Goal: Task Accomplishment & Management: Use online tool/utility

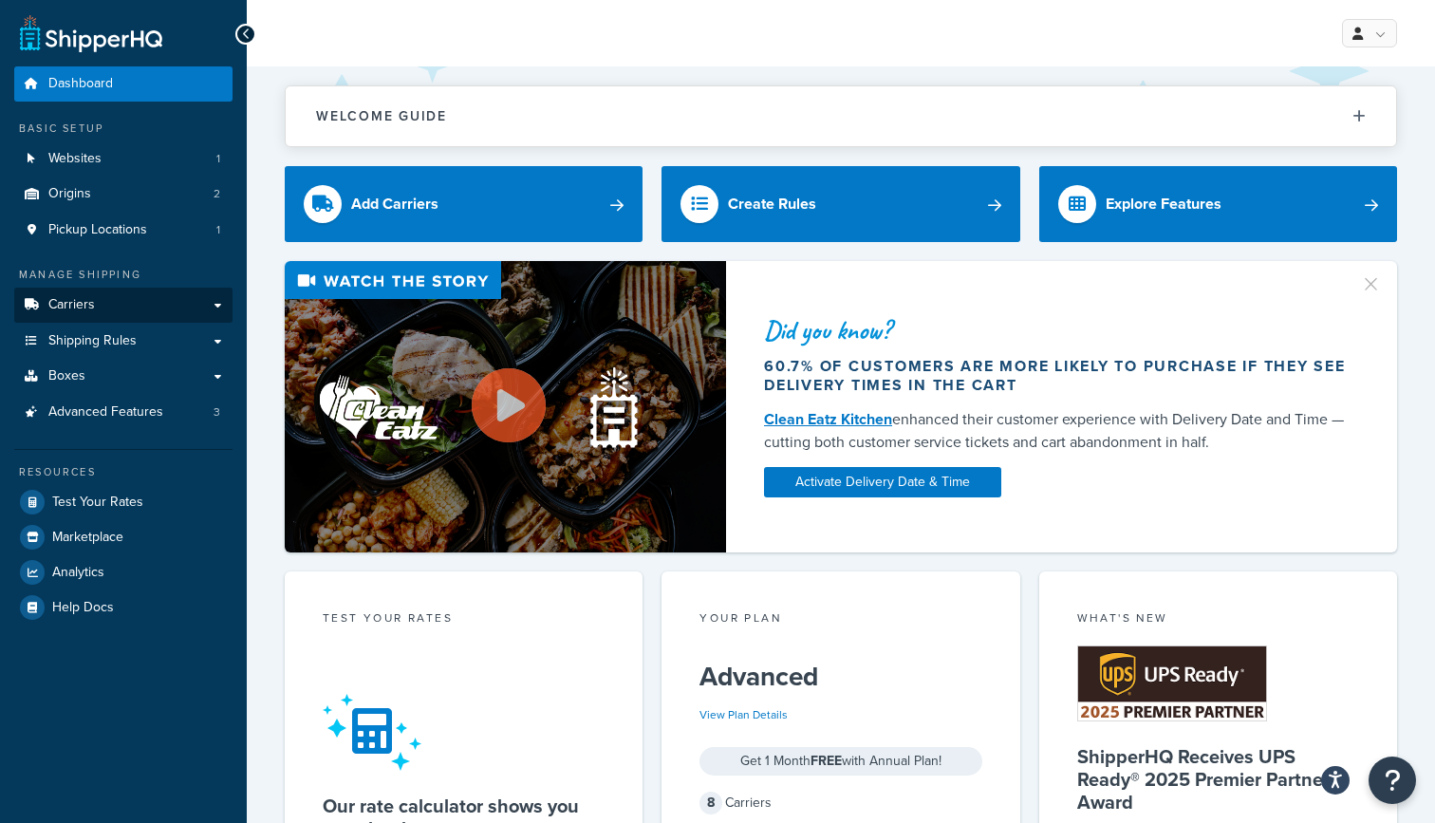
click at [131, 296] on link "Carriers" at bounding box center [123, 305] width 218 height 35
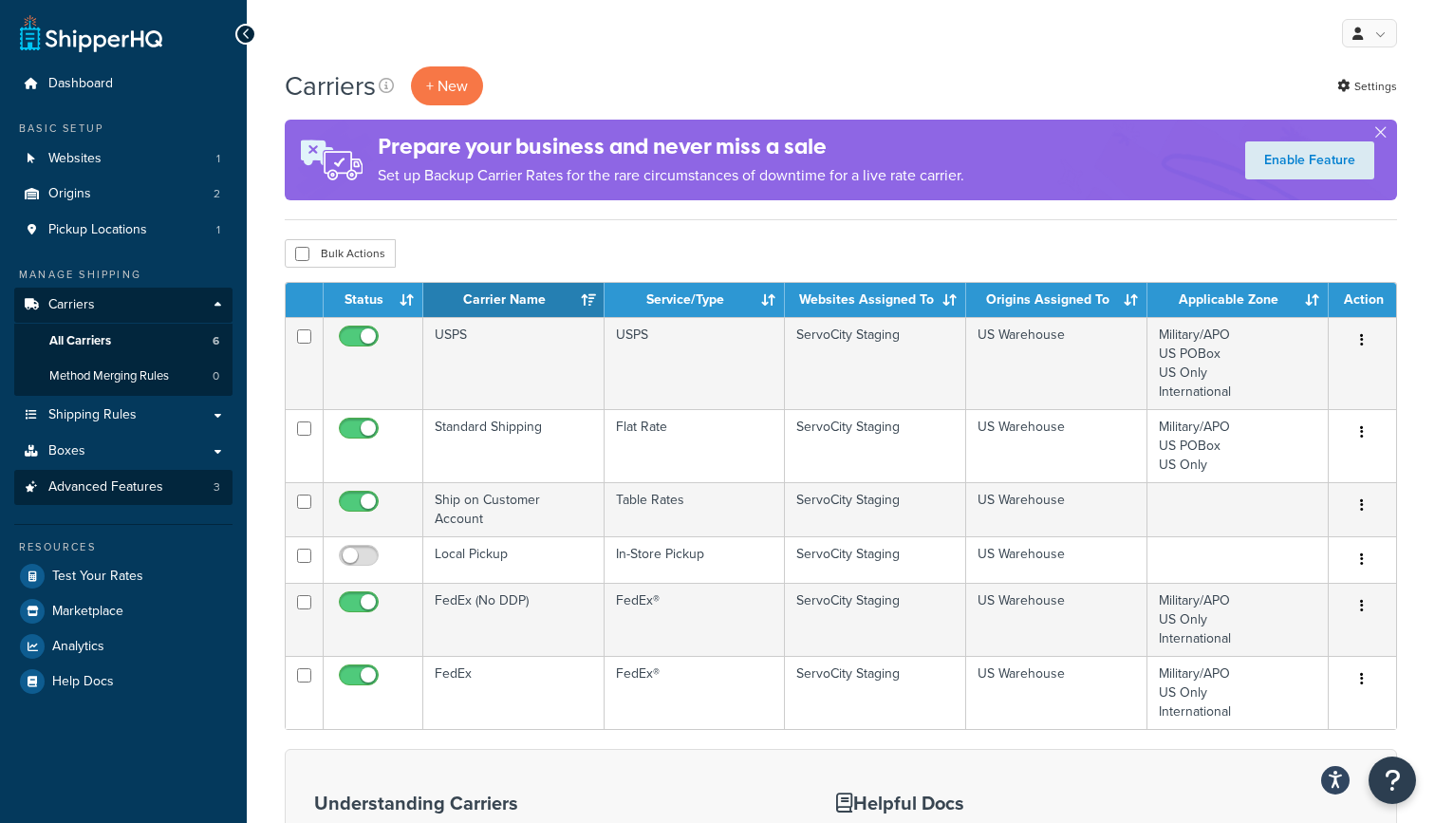
click at [113, 479] on span "Advanced Features" at bounding box center [105, 487] width 115 height 16
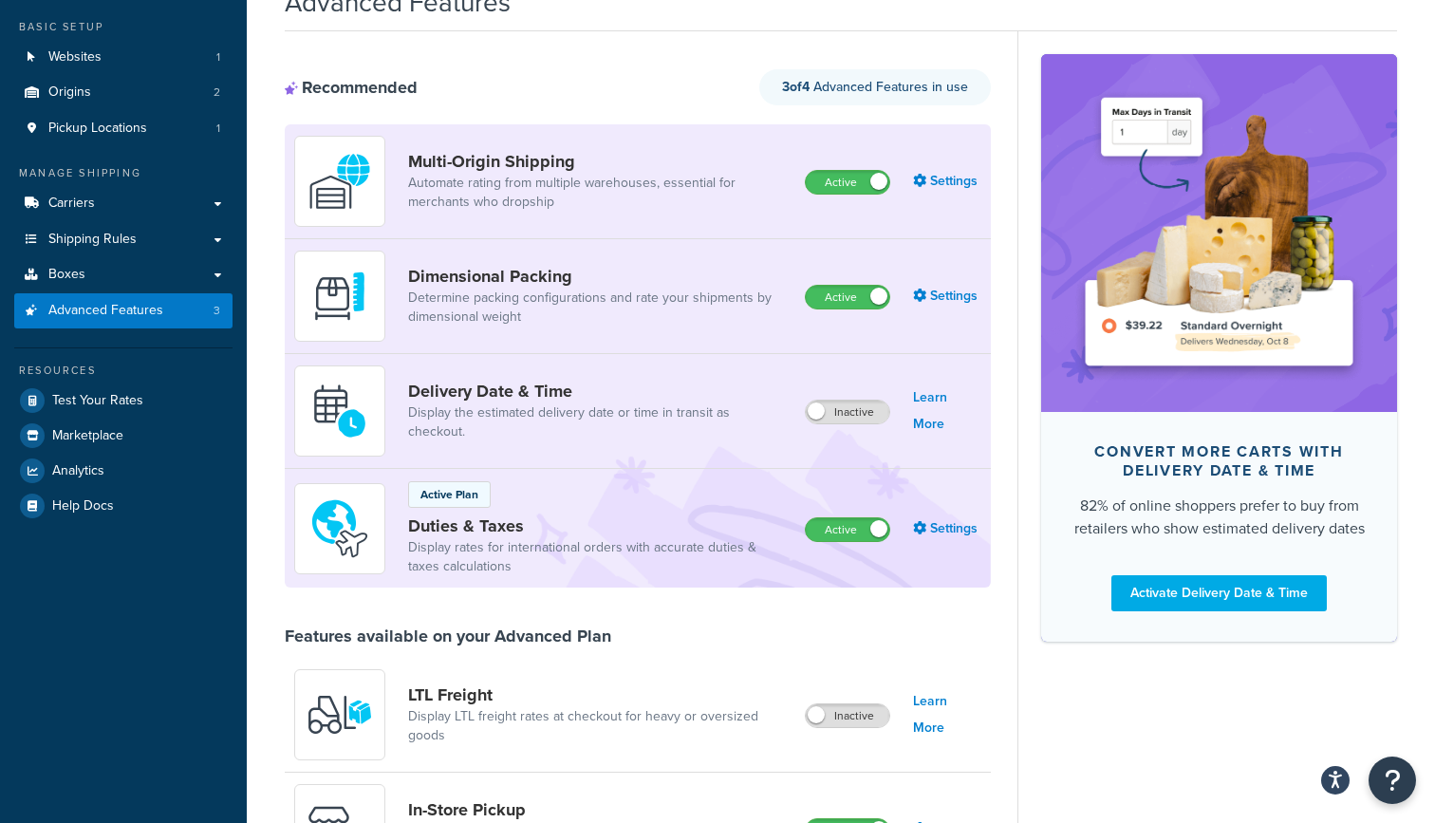
scroll to position [99, 0]
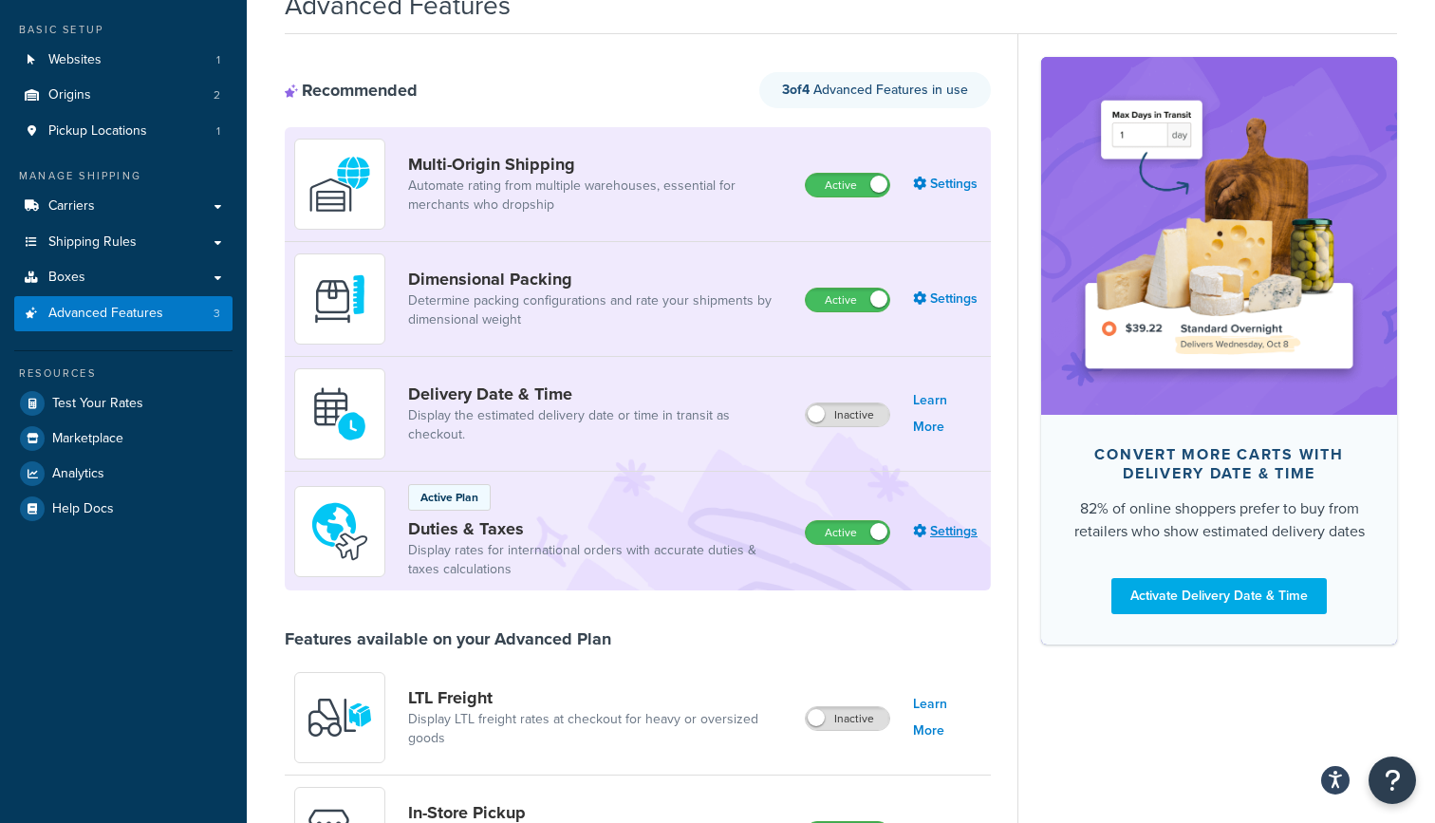
click at [939, 525] on link "Settings" at bounding box center [947, 531] width 68 height 27
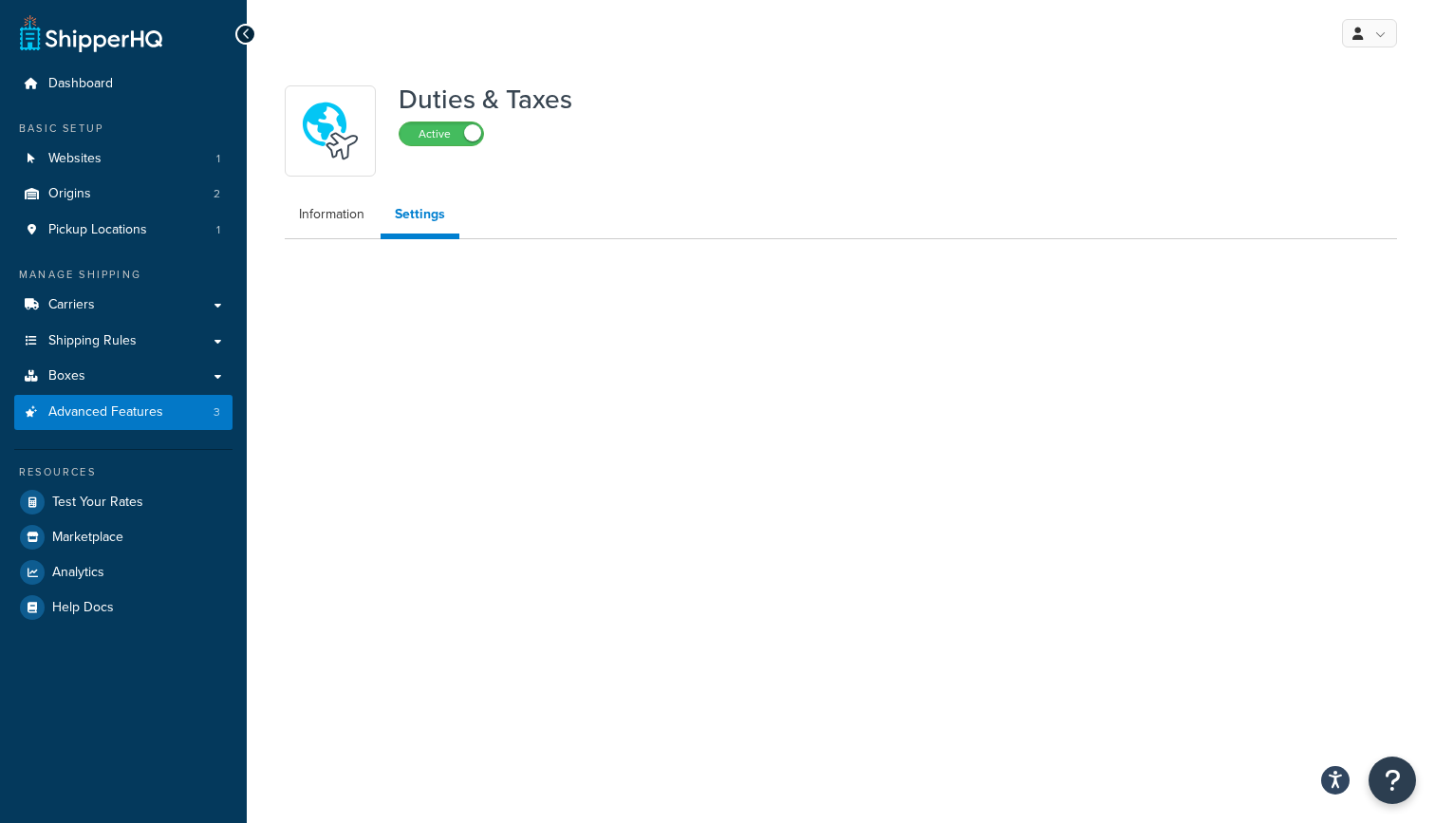
select select "CN"
select select "false"
select select "AVERAGE"
select select "N/A"
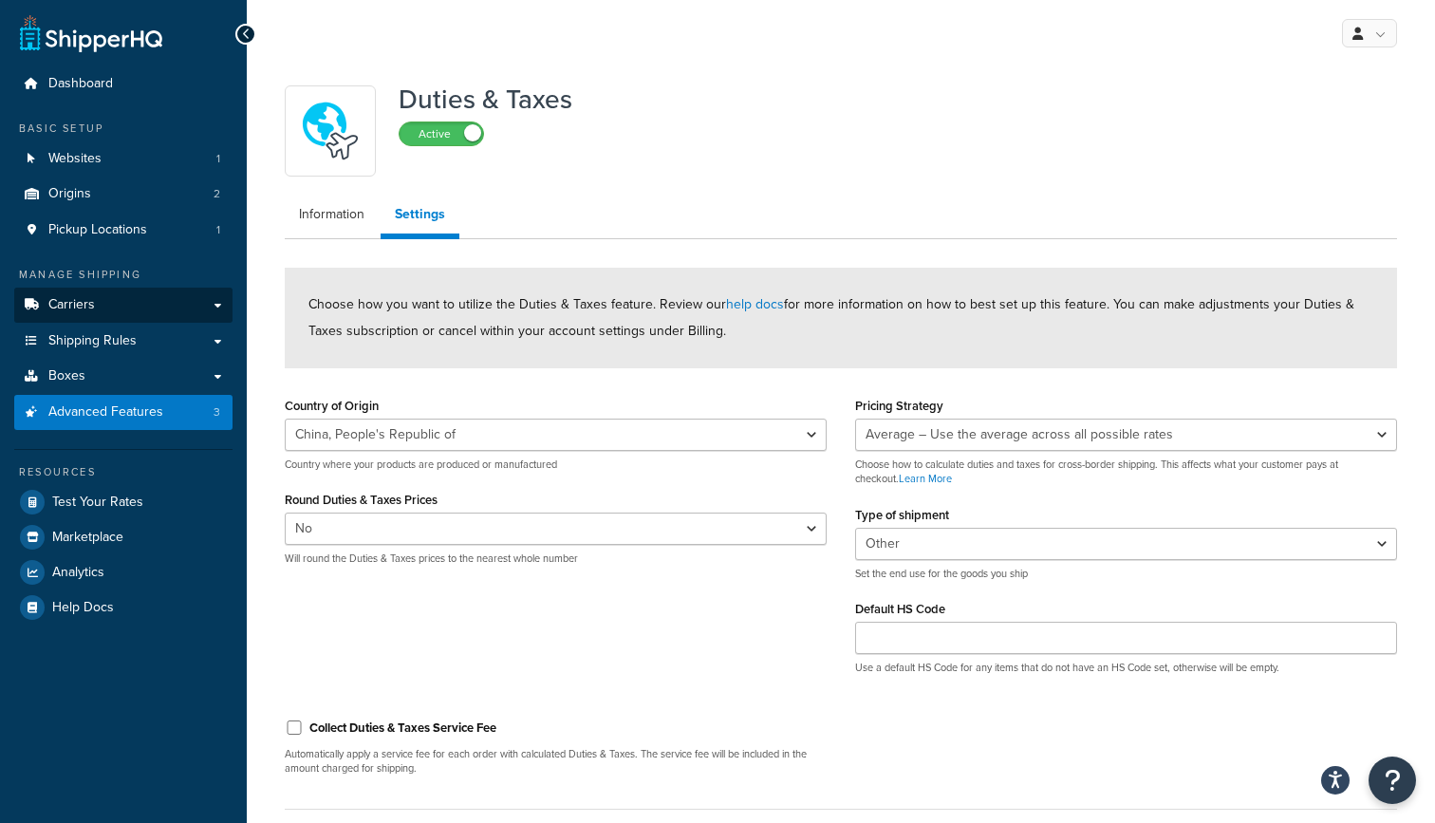
click at [130, 302] on link "Carriers" at bounding box center [123, 305] width 218 height 35
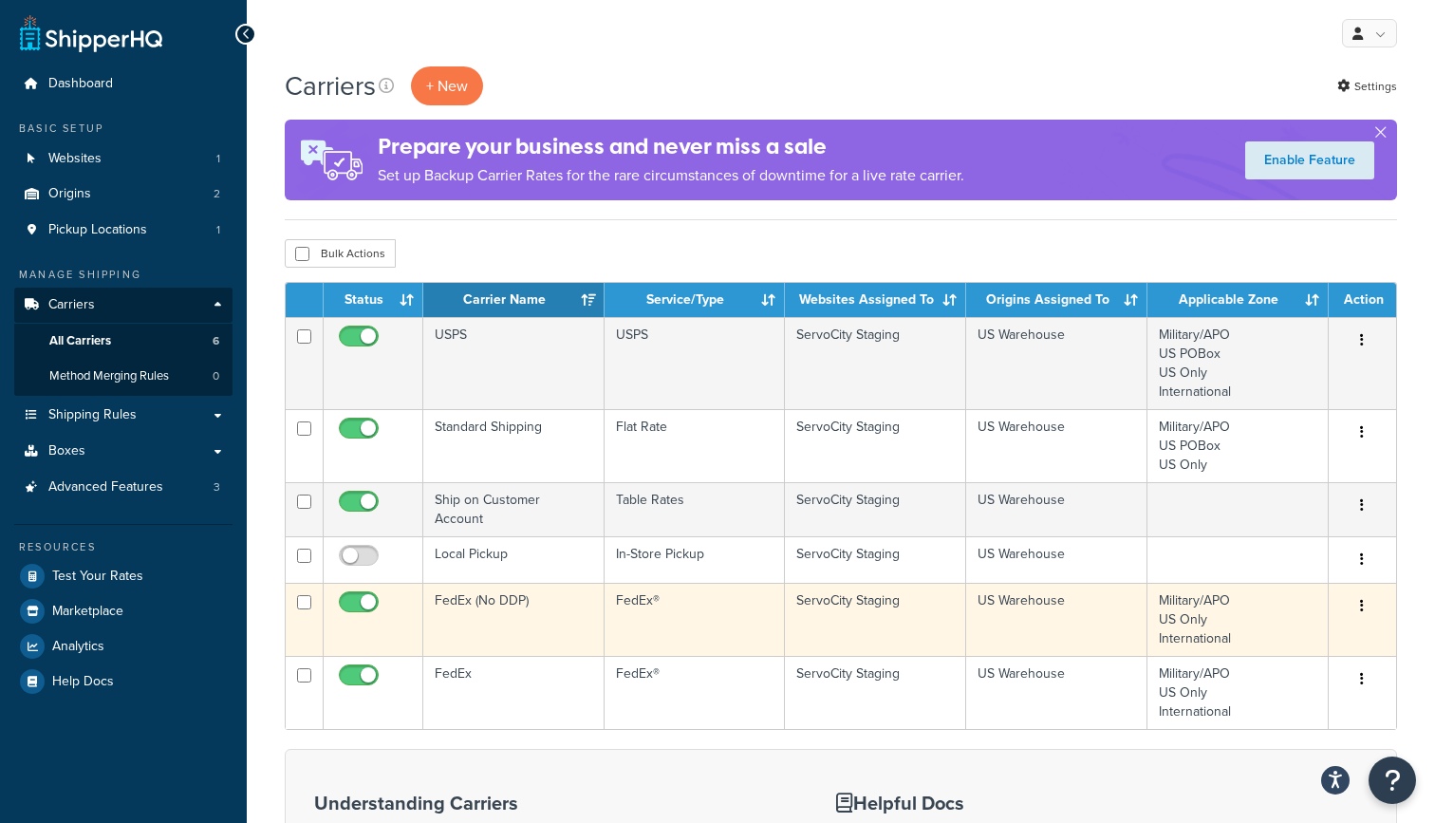
click at [564, 630] on td "FedEx (No DDP)" at bounding box center [513, 619] width 181 height 73
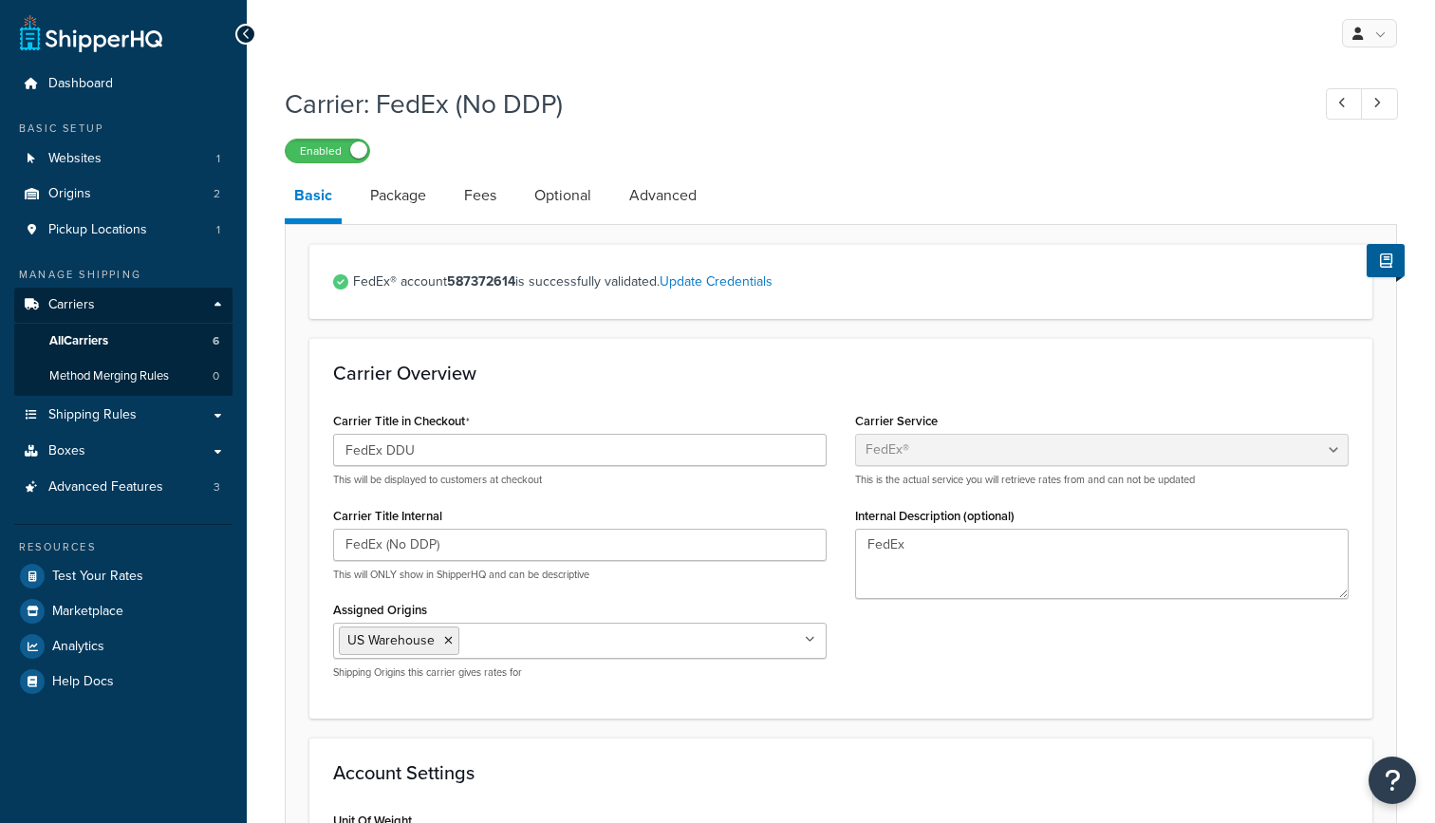
select select "fedEx"
select select "REGULAR_PICKUP"
select select "YOUR_PACKAGING"
click at [406, 202] on link "Package" at bounding box center [398, 196] width 75 height 46
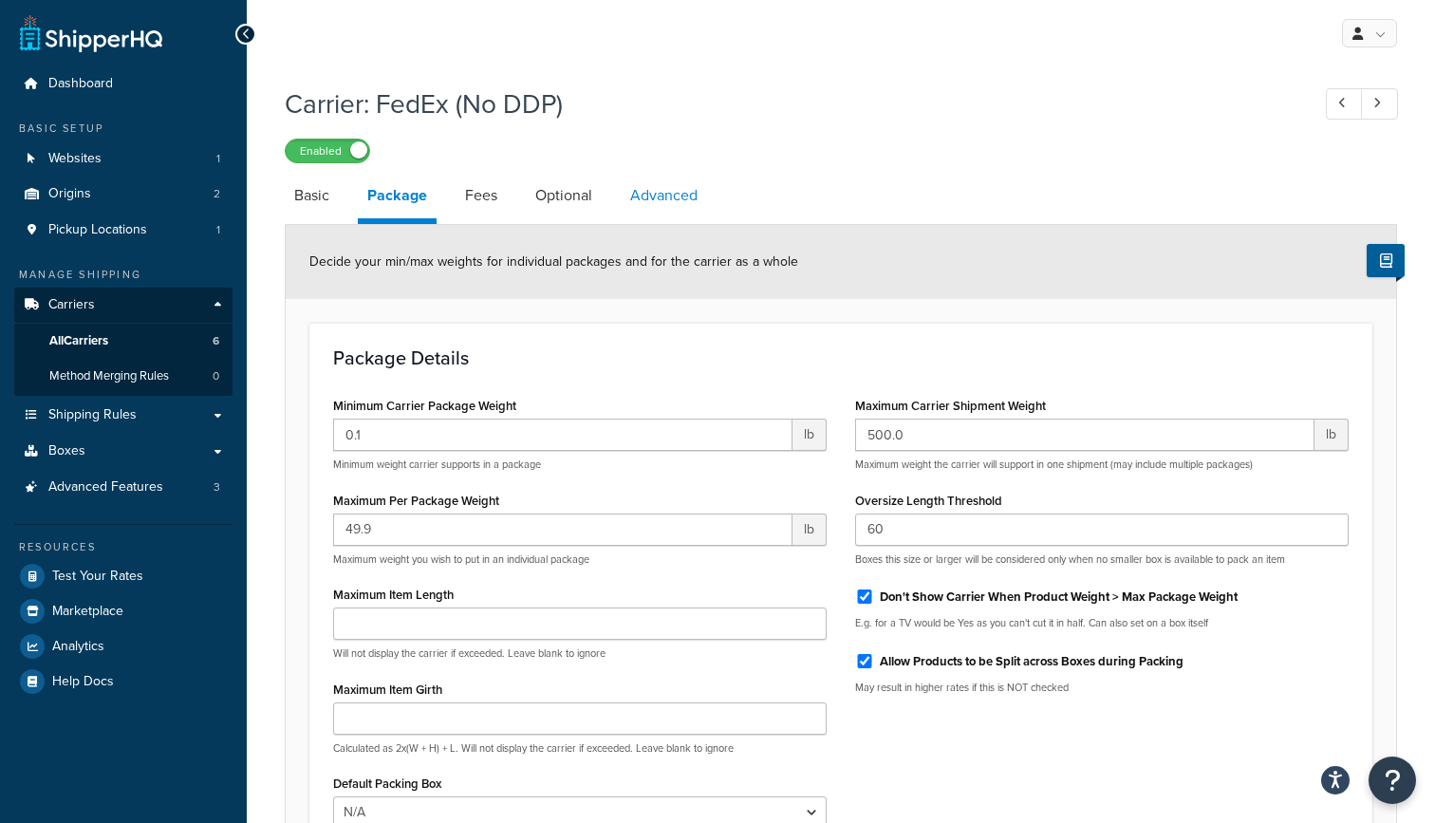
click at [665, 193] on link "Advanced" at bounding box center [664, 196] width 86 height 46
select select "false"
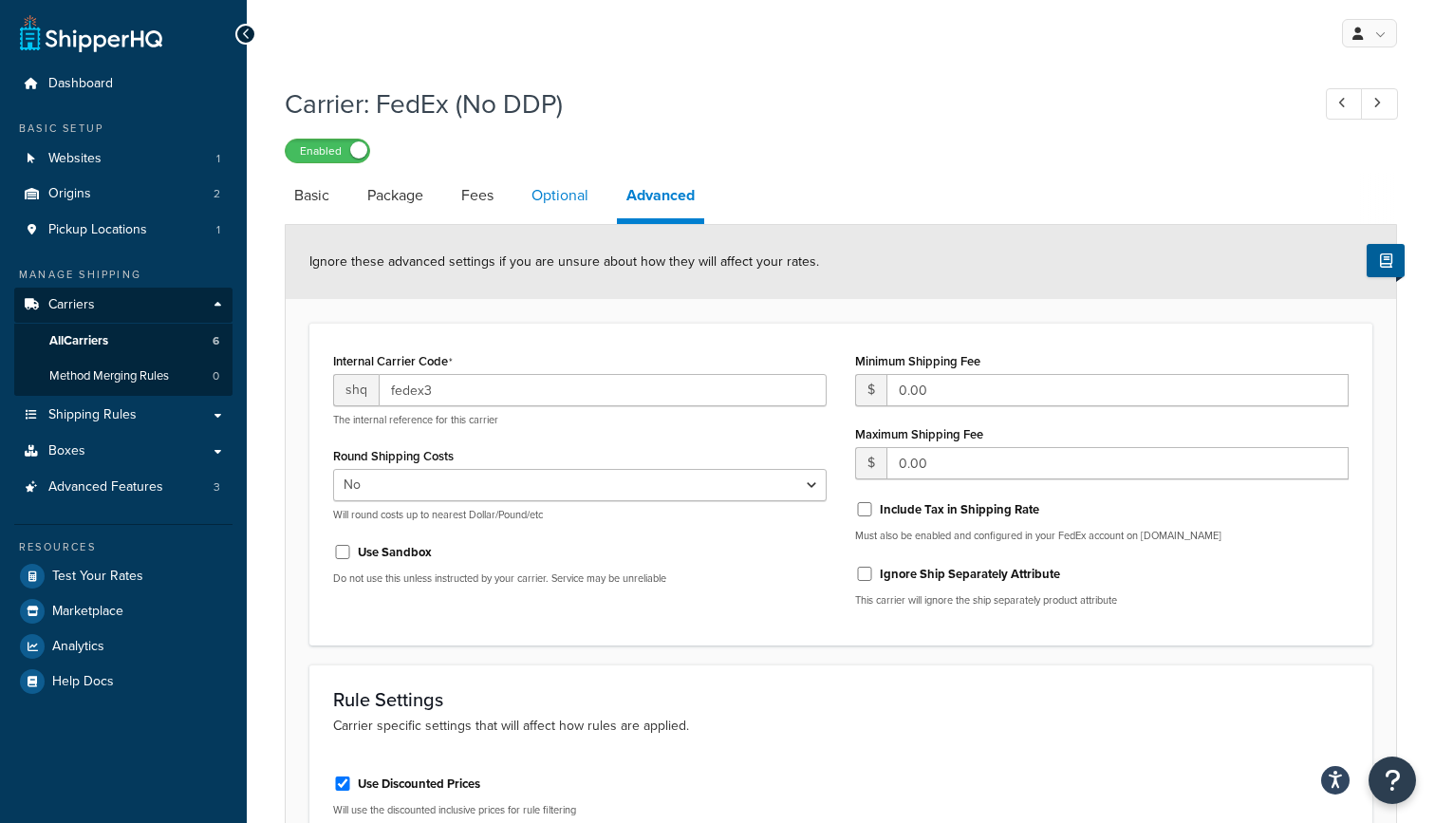
click at [573, 196] on link "Optional" at bounding box center [560, 196] width 76 height 46
select select "business"
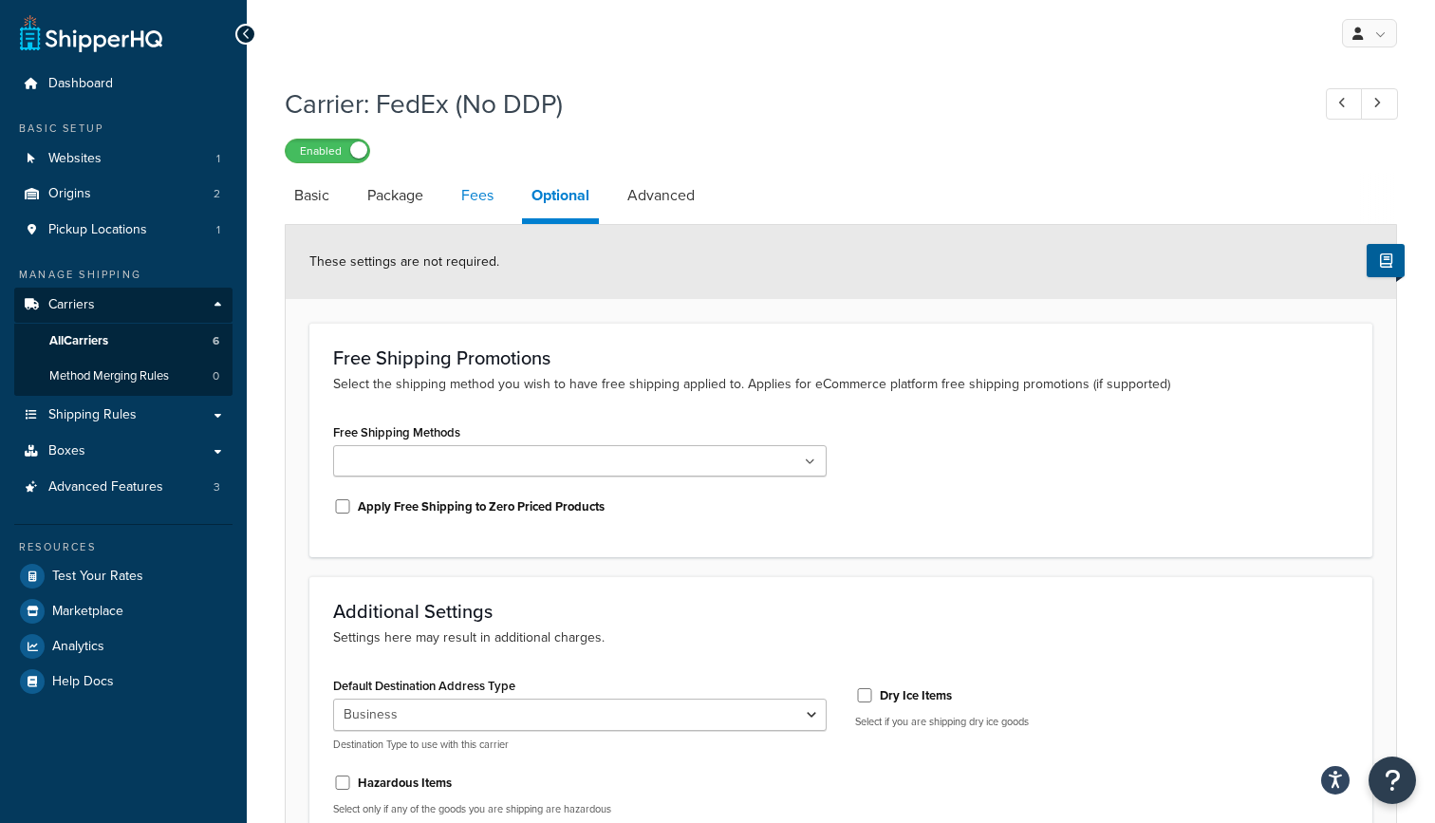
click at [476, 205] on link "Fees" at bounding box center [477, 196] width 51 height 46
select select "EXCLUDED"
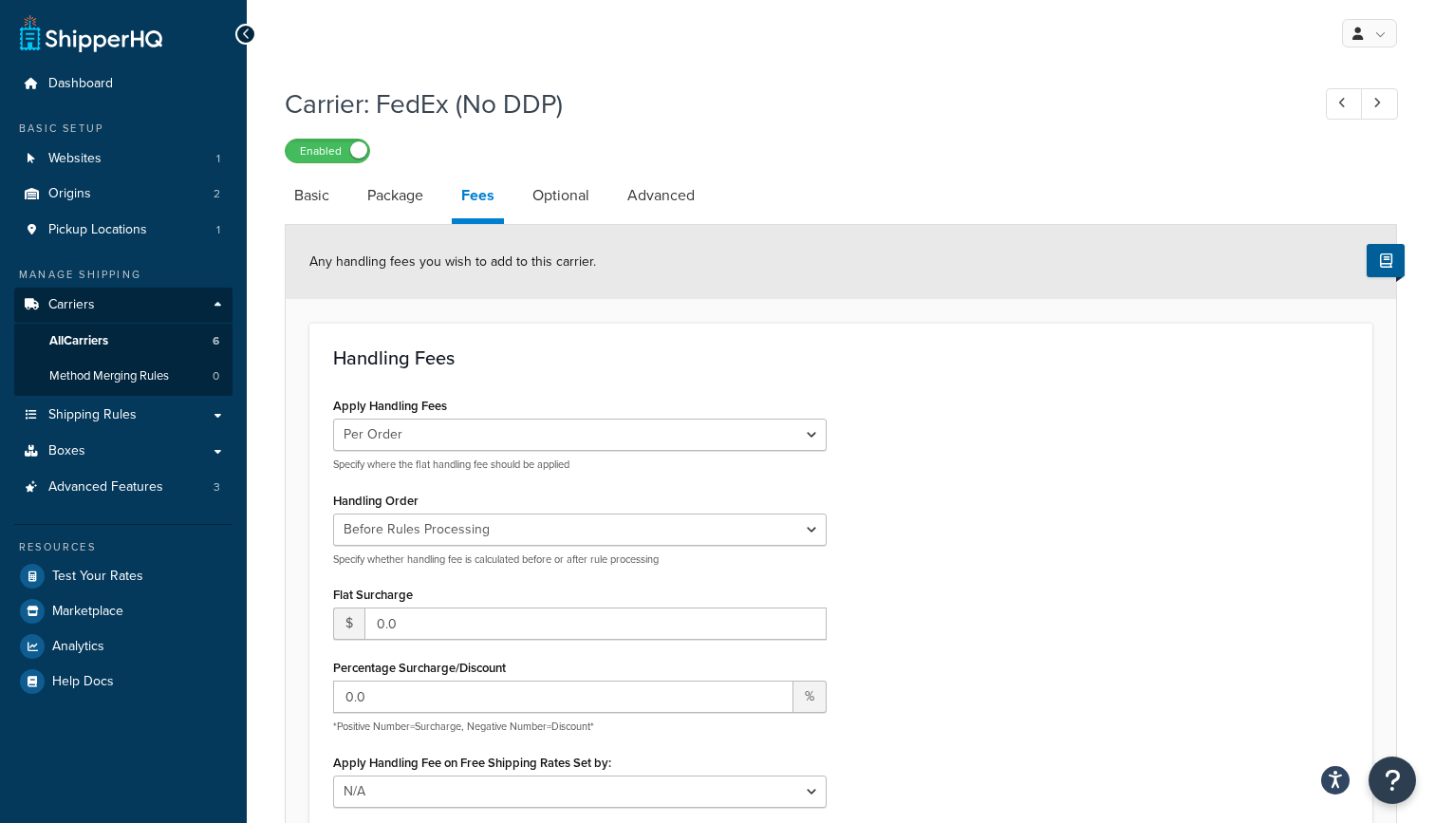
click at [125, 339] on link "All Carriers 6" at bounding box center [123, 341] width 218 height 35
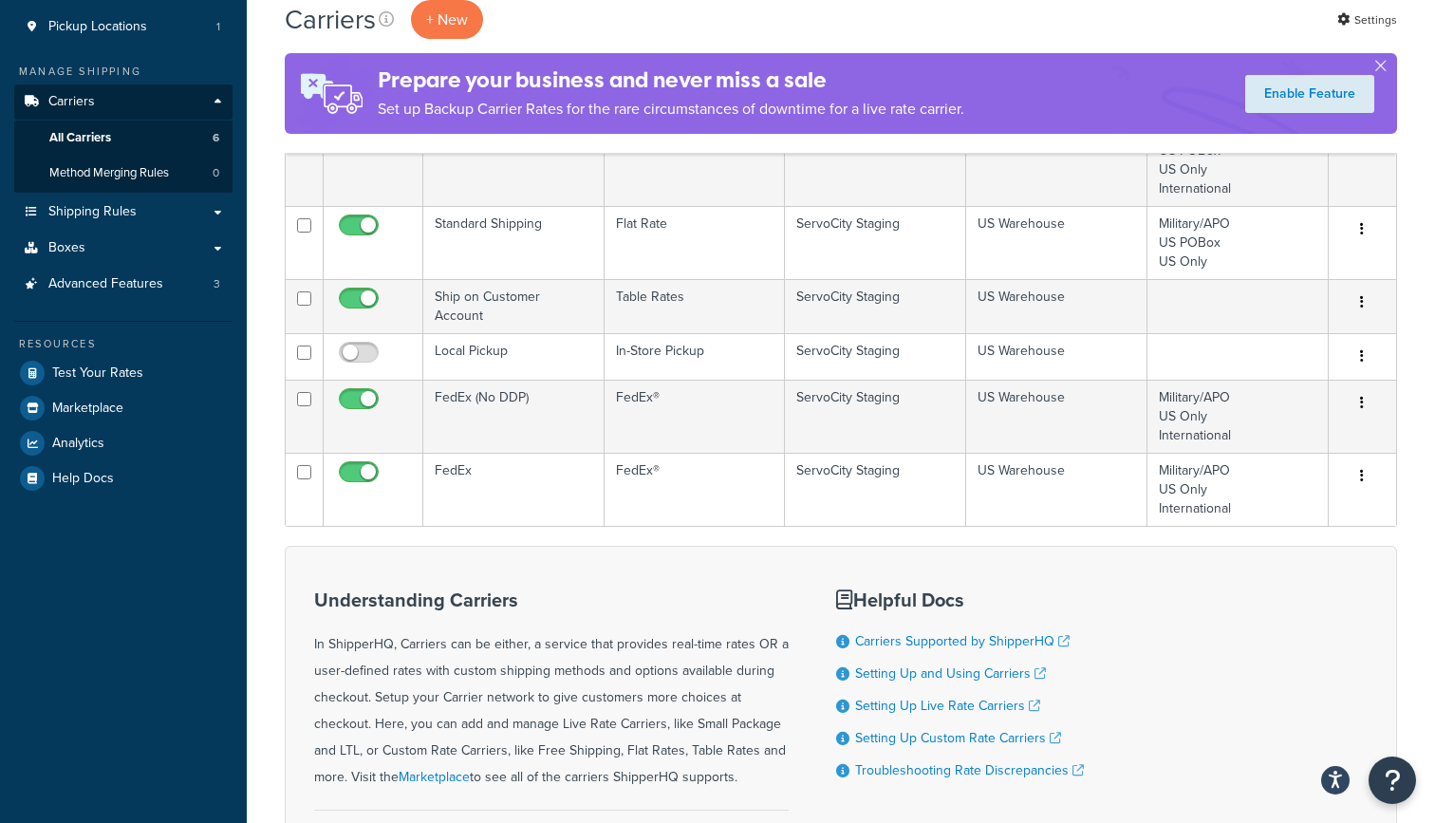
scroll to position [115, 0]
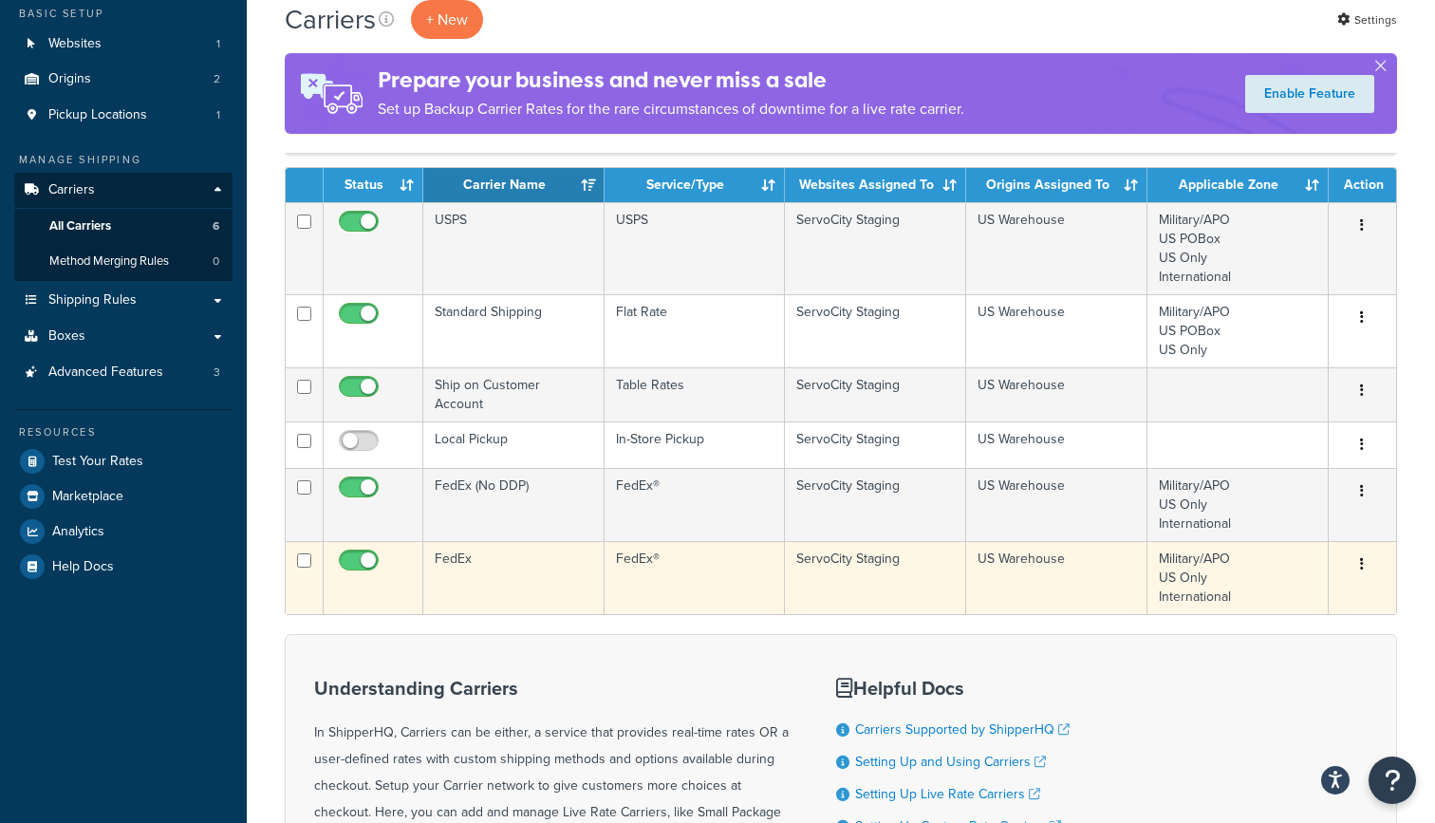
click at [507, 560] on td "FedEx" at bounding box center [513, 577] width 181 height 73
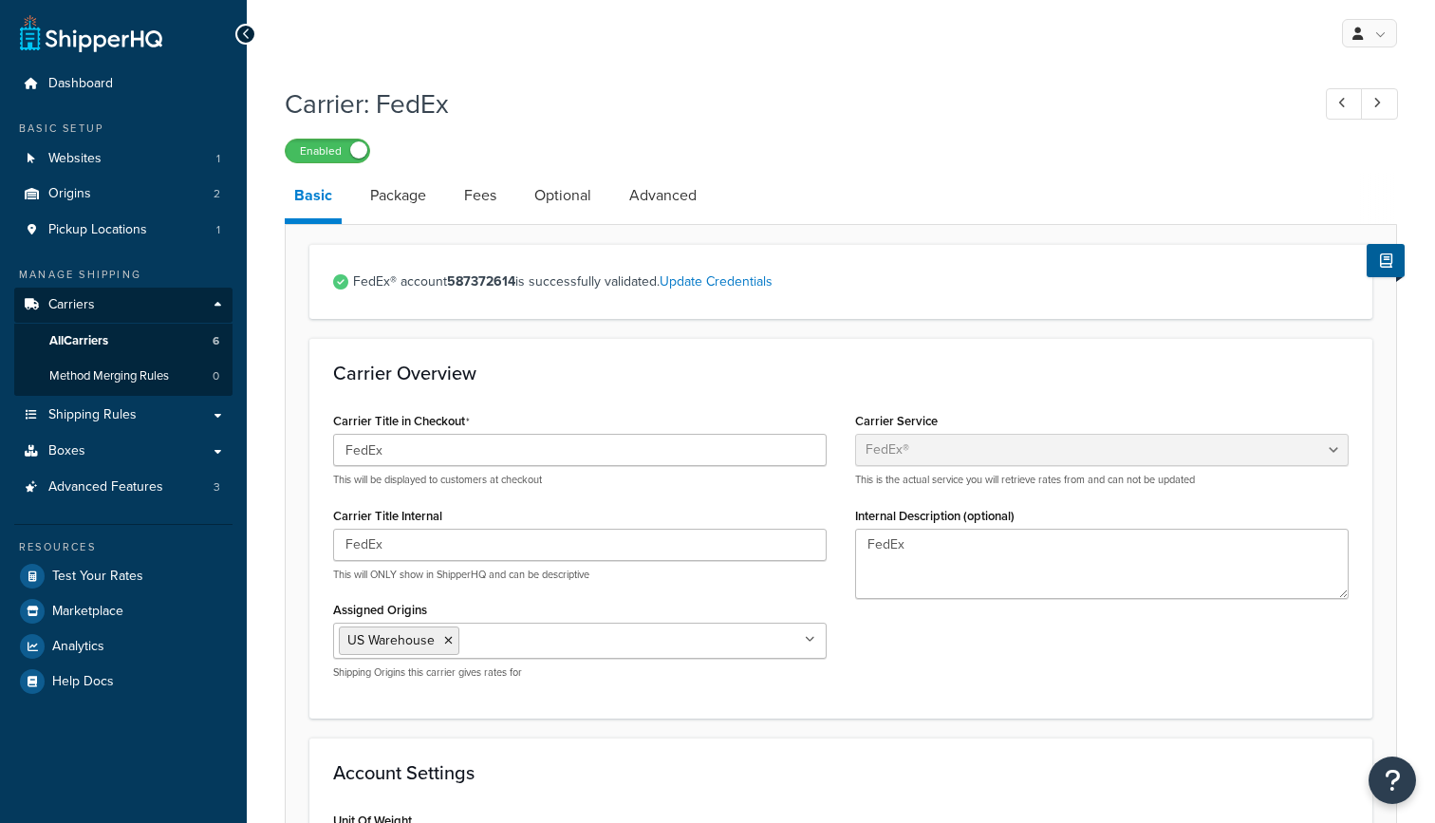
select select "fedEx"
select select "REGULAR_PICKUP"
select select "YOUR_PACKAGING"
click at [483, 205] on link "Fees" at bounding box center [480, 196] width 51 height 46
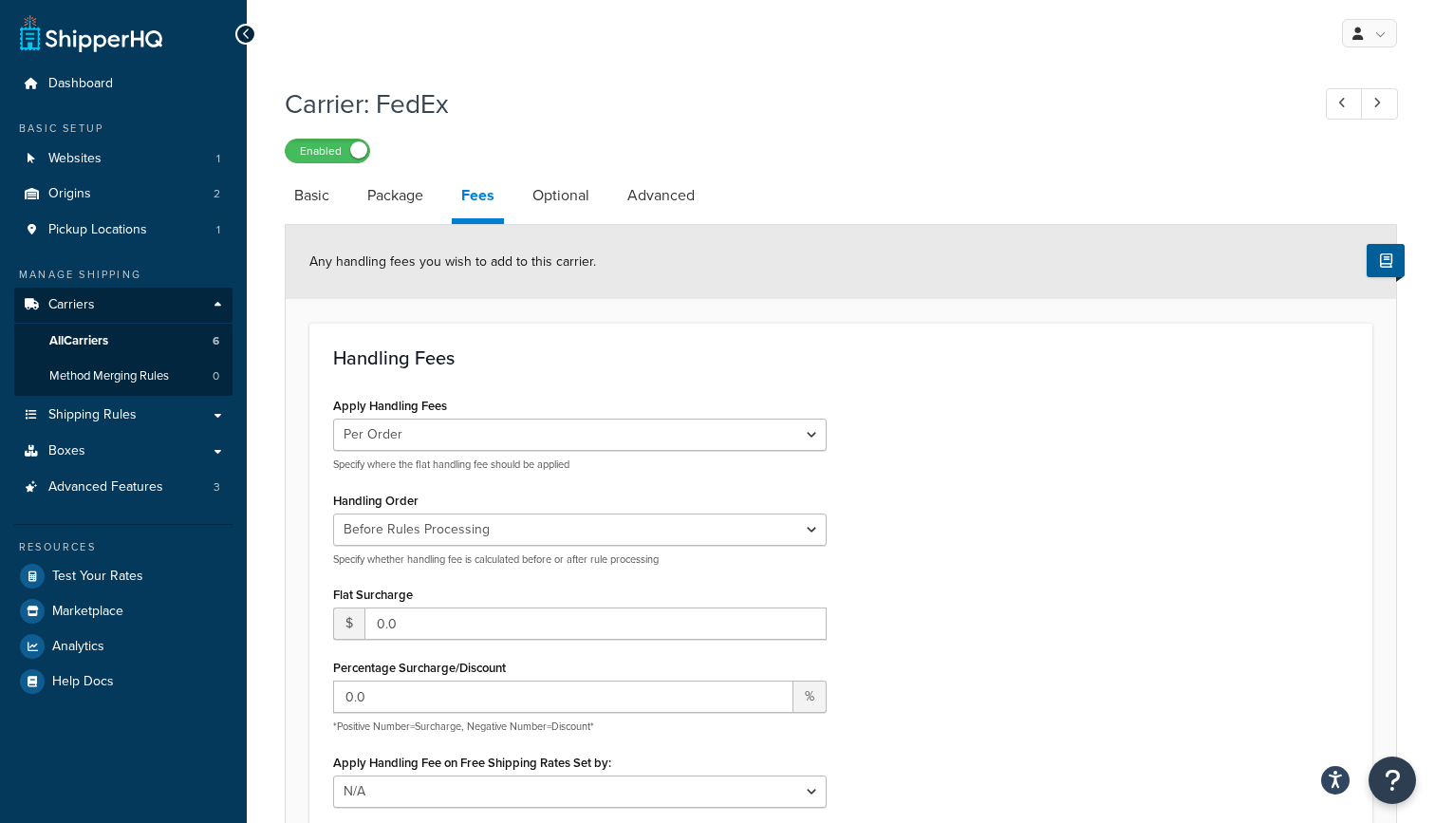
click at [119, 342] on link "All Carriers 6" at bounding box center [123, 341] width 218 height 35
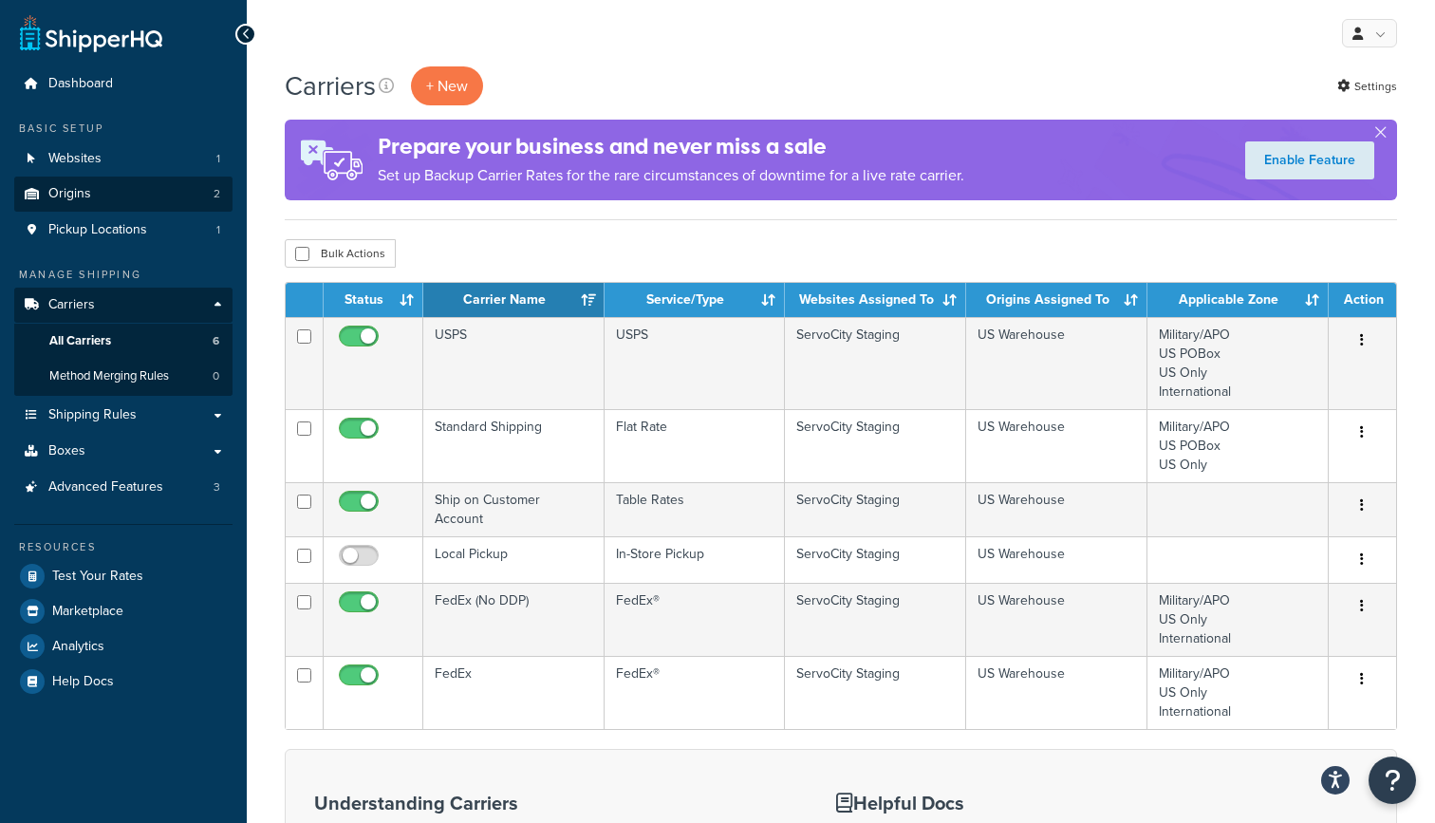
click at [135, 201] on link "Origins 2" at bounding box center [123, 194] width 218 height 35
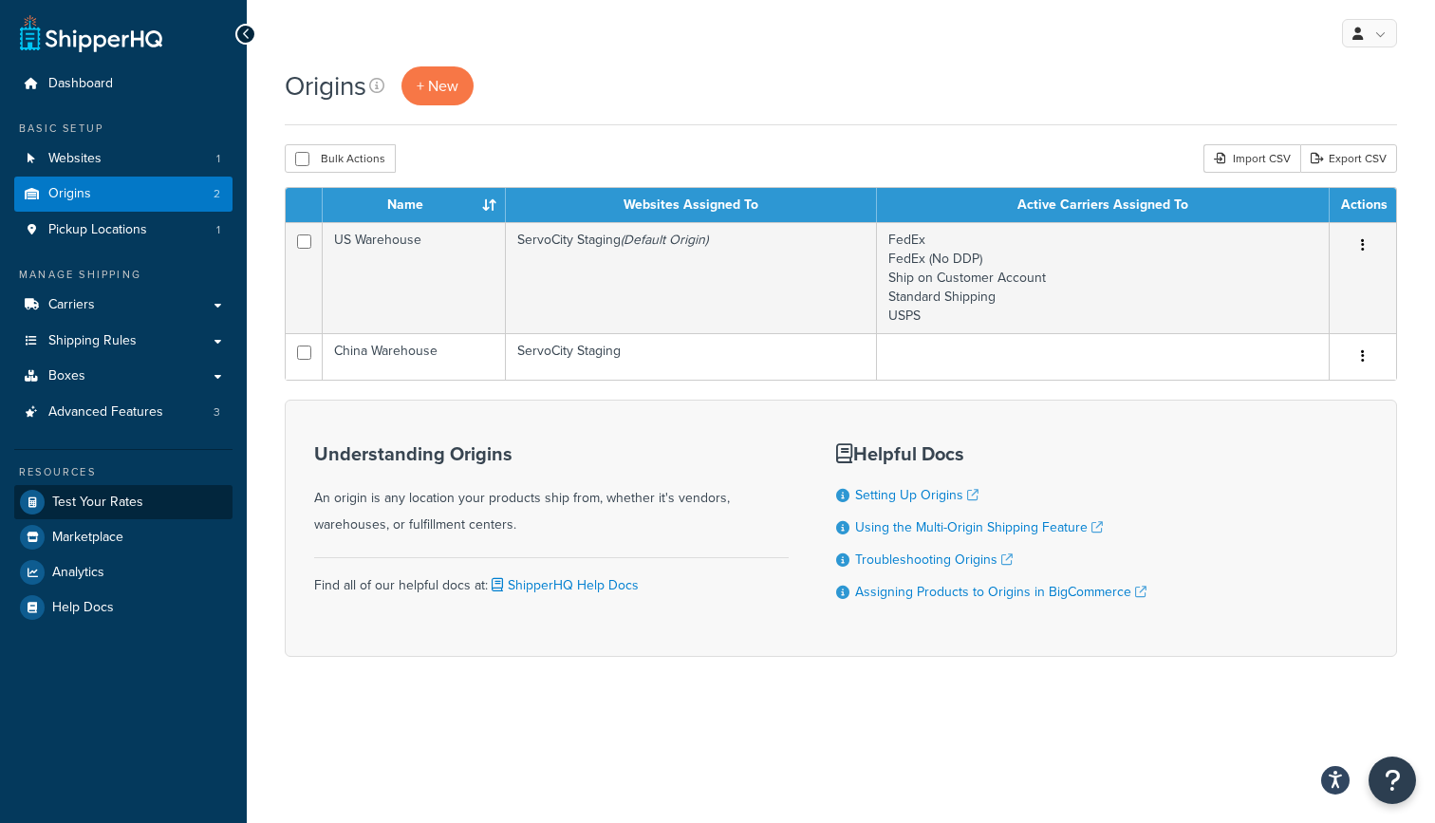
click at [119, 497] on span "Test Your Rates" at bounding box center [97, 503] width 91 height 16
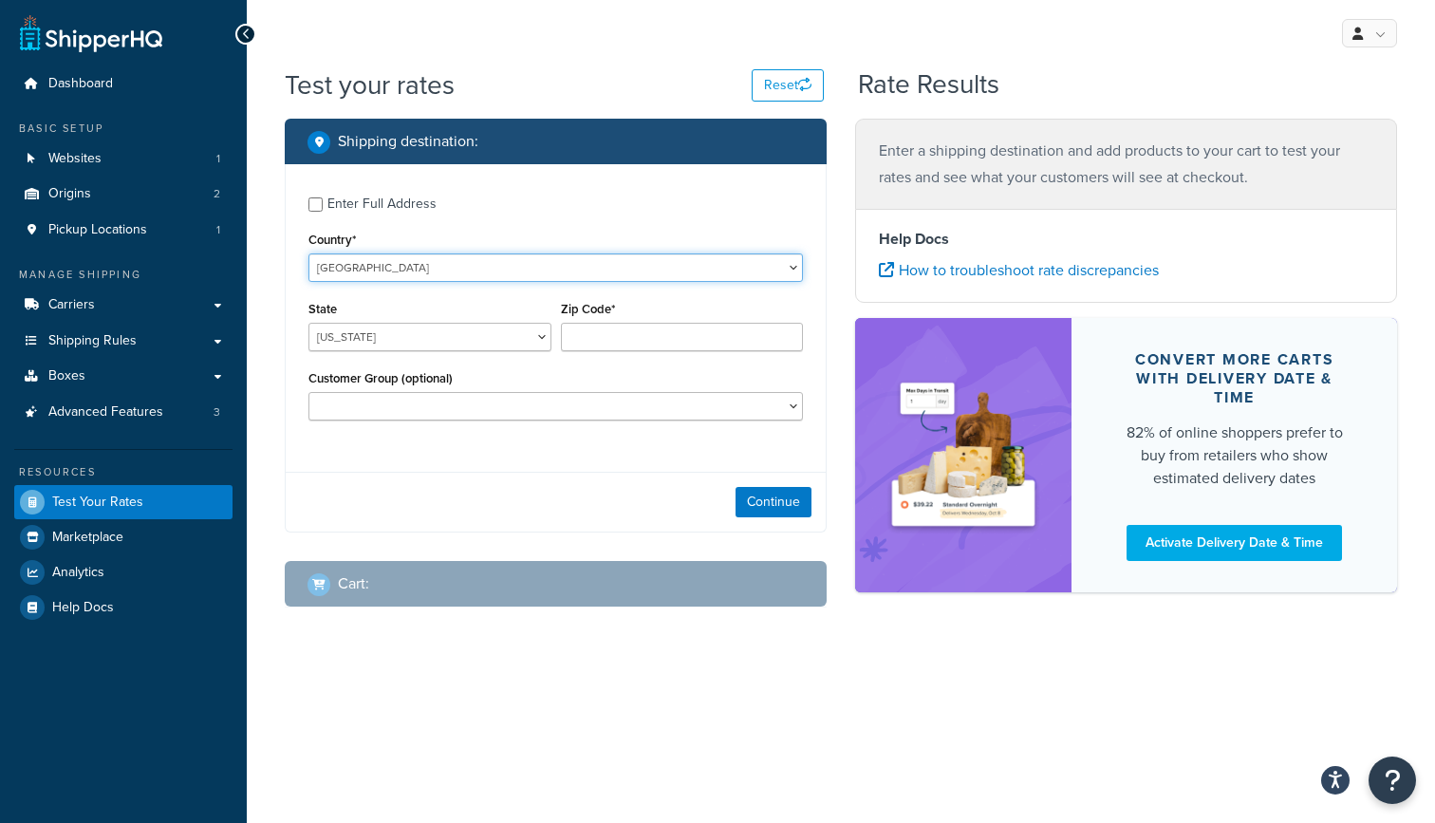
click at [497, 267] on select "United States United Kingdom Afghanistan Åland Islands Albania Algeria American…" at bounding box center [555, 267] width 495 height 28
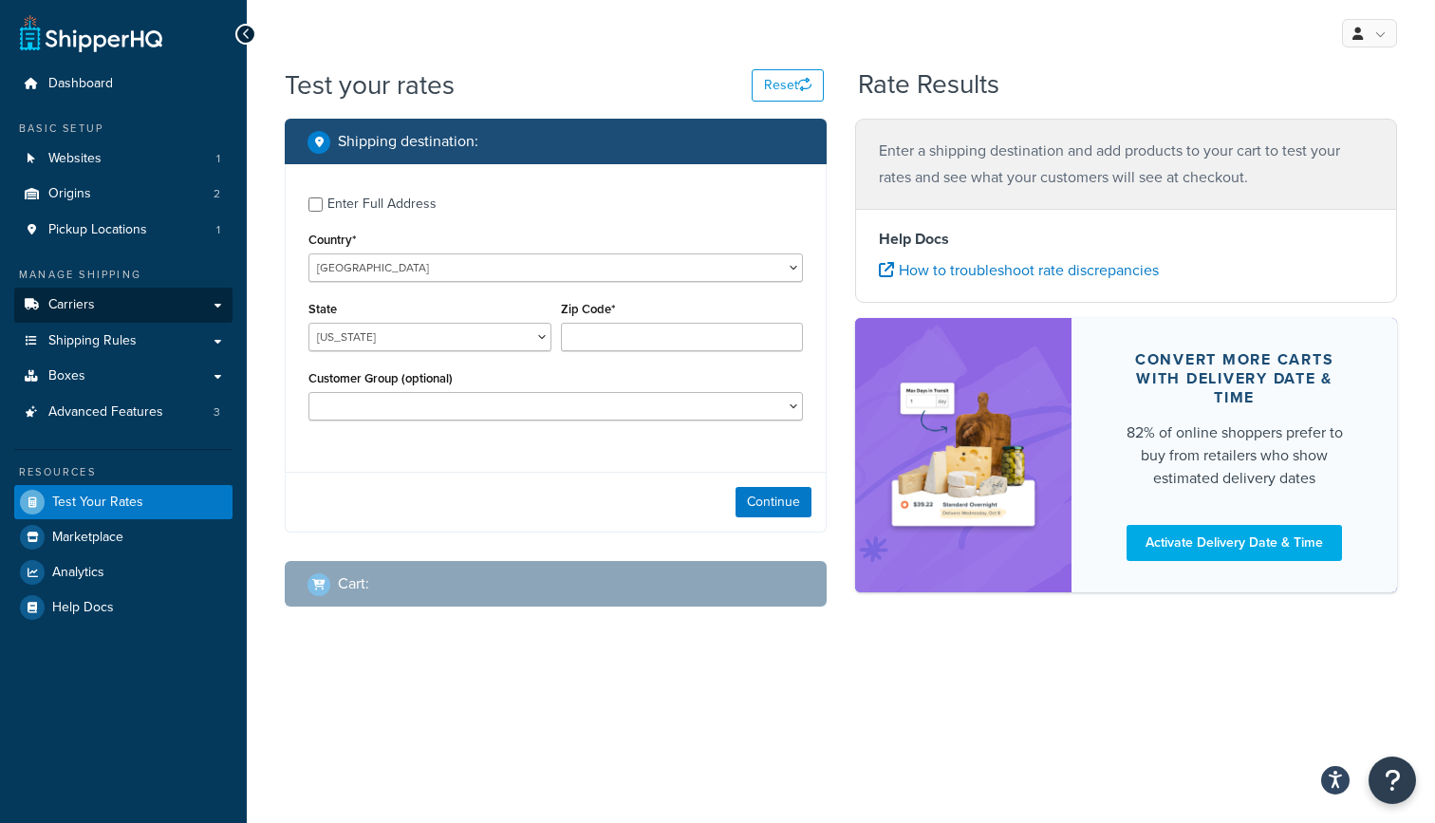
click at [117, 304] on link "Carriers" at bounding box center [123, 305] width 218 height 35
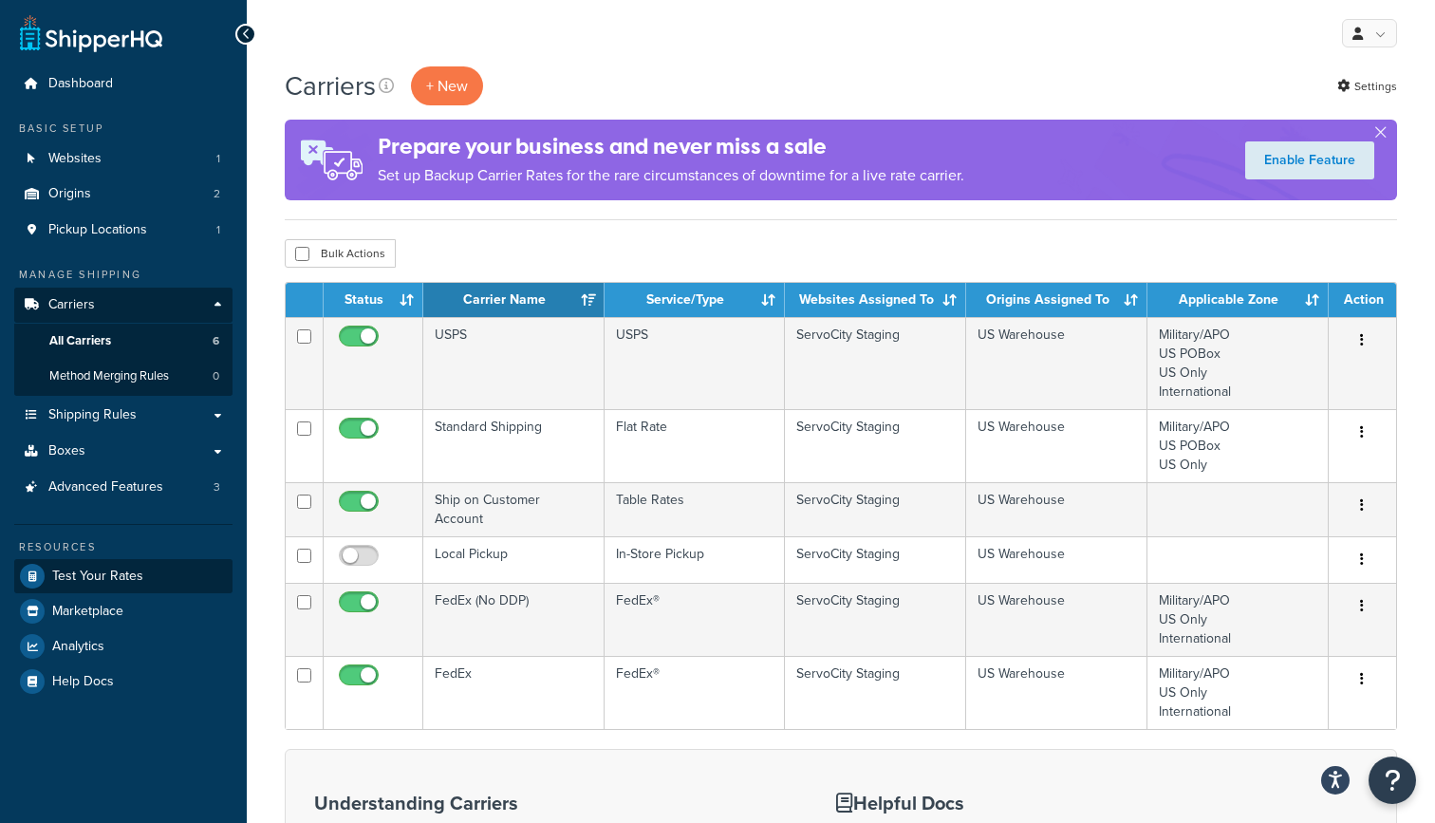
click at [138, 569] on span "Test Your Rates" at bounding box center [97, 577] width 91 height 16
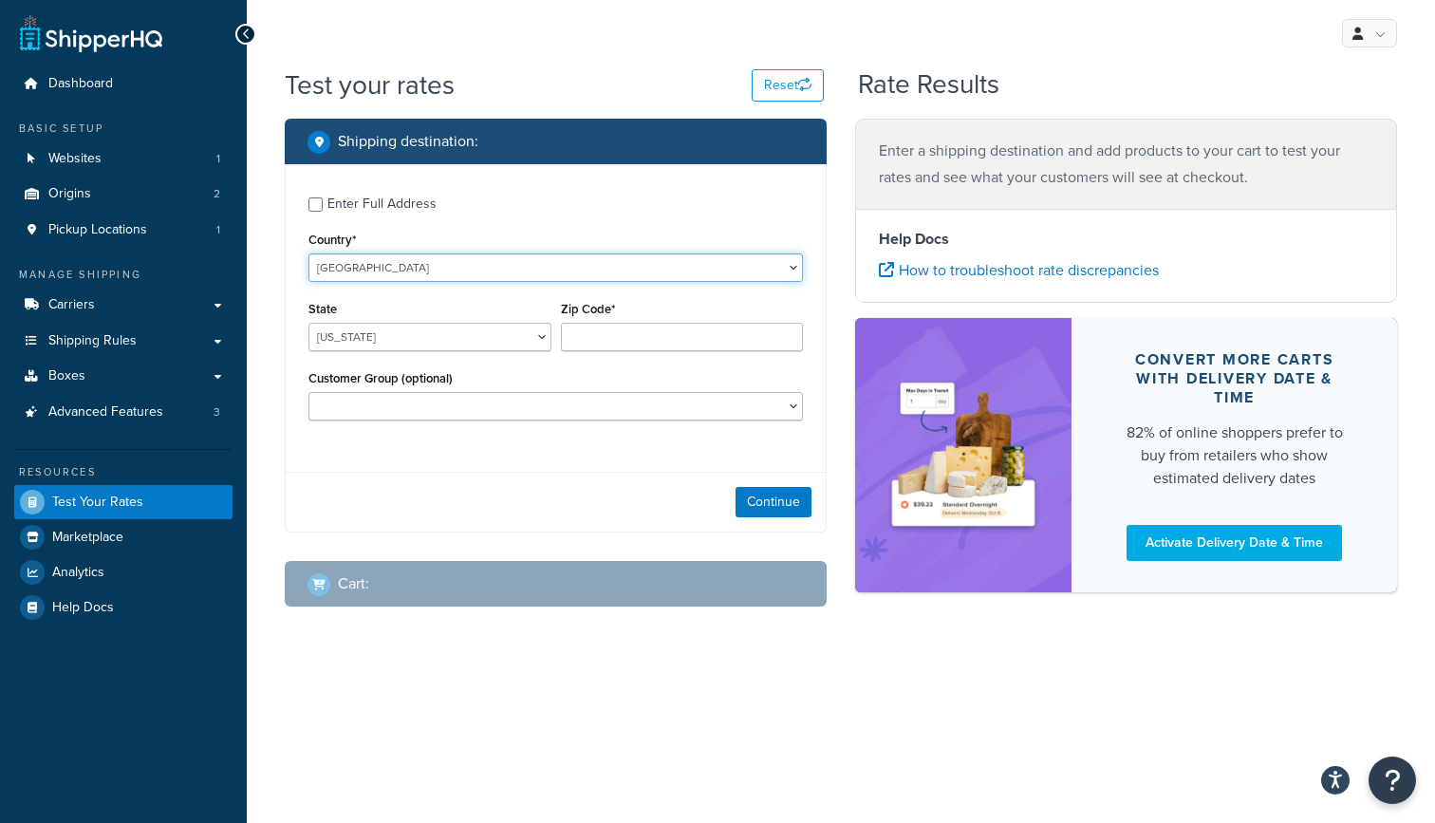
click at [516, 272] on select "[GEOGRAPHIC_DATA] [GEOGRAPHIC_DATA] [GEOGRAPHIC_DATA] [GEOGRAPHIC_DATA] [GEOGRA…" at bounding box center [555, 267] width 495 height 28
select select "AU"
select select "WA"
type input "7"
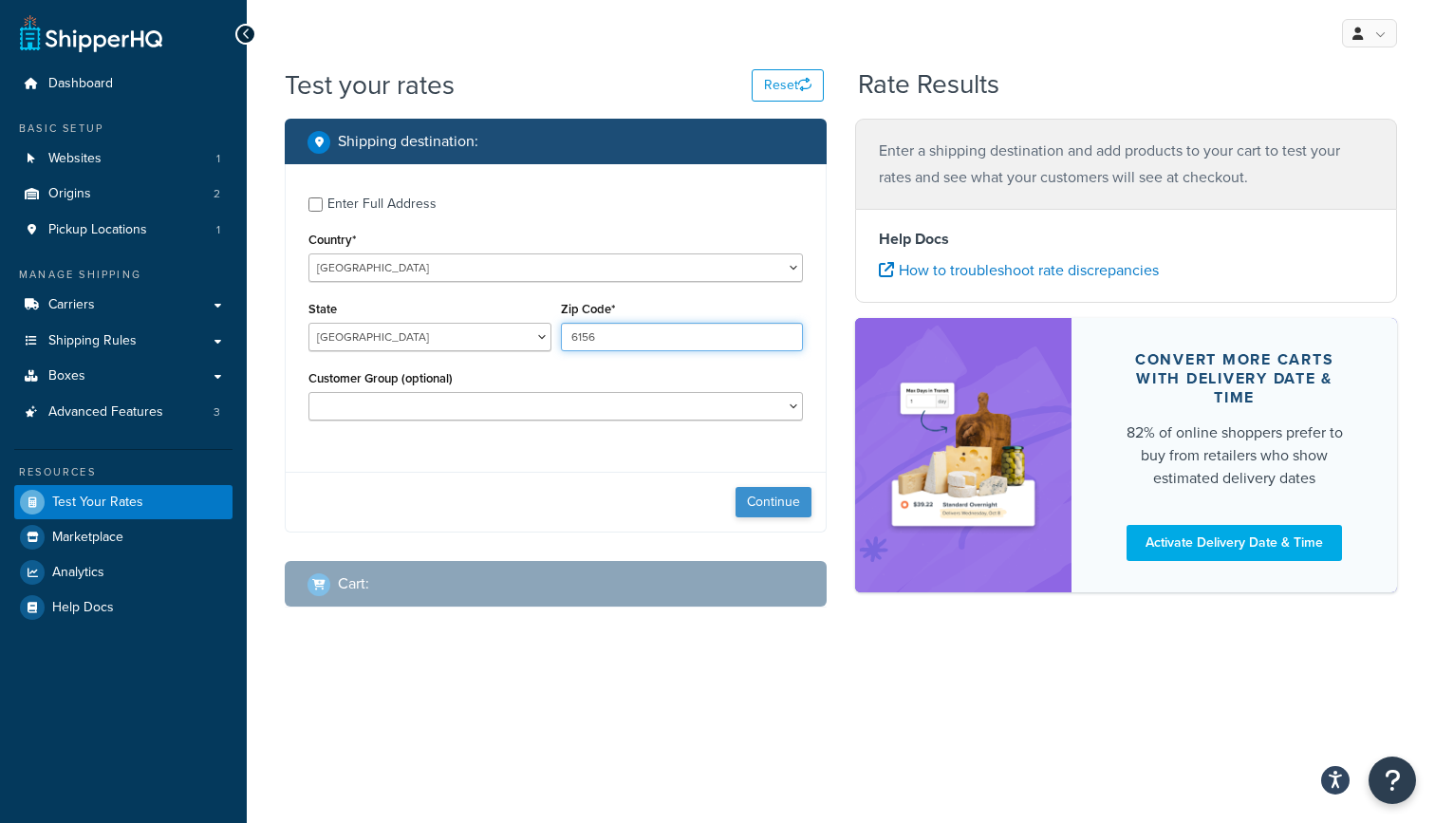
type input "6156"
click at [757, 504] on button "Continue" at bounding box center [774, 502] width 76 height 30
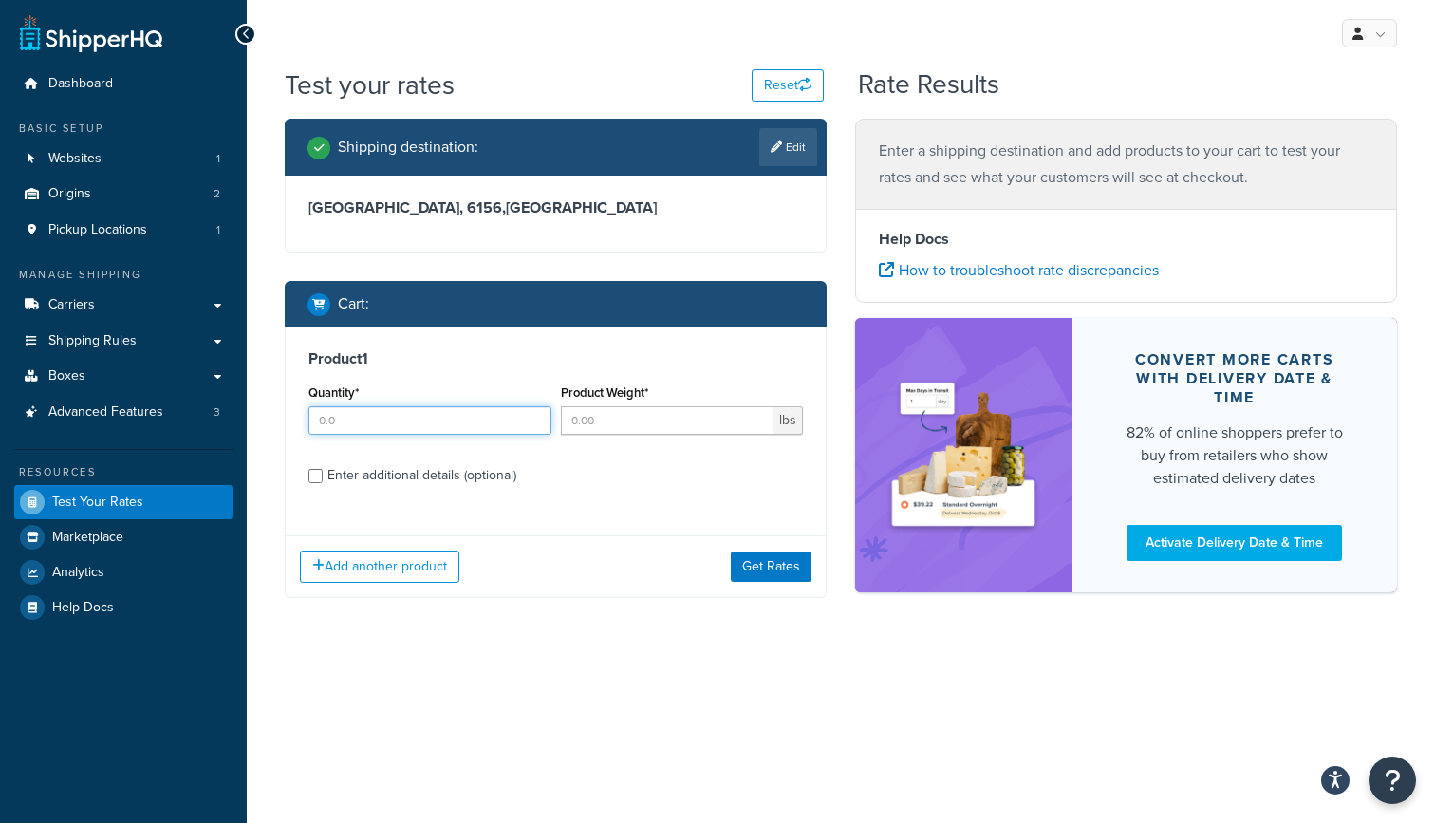
click at [439, 417] on input "Quantity*" at bounding box center [429, 420] width 243 height 28
type input "1"
click at [588, 428] on input "Product Weight*" at bounding box center [668, 420] width 214 height 28
type input "10"
click at [393, 468] on div "Enter additional details (optional)" at bounding box center [421, 475] width 189 height 27
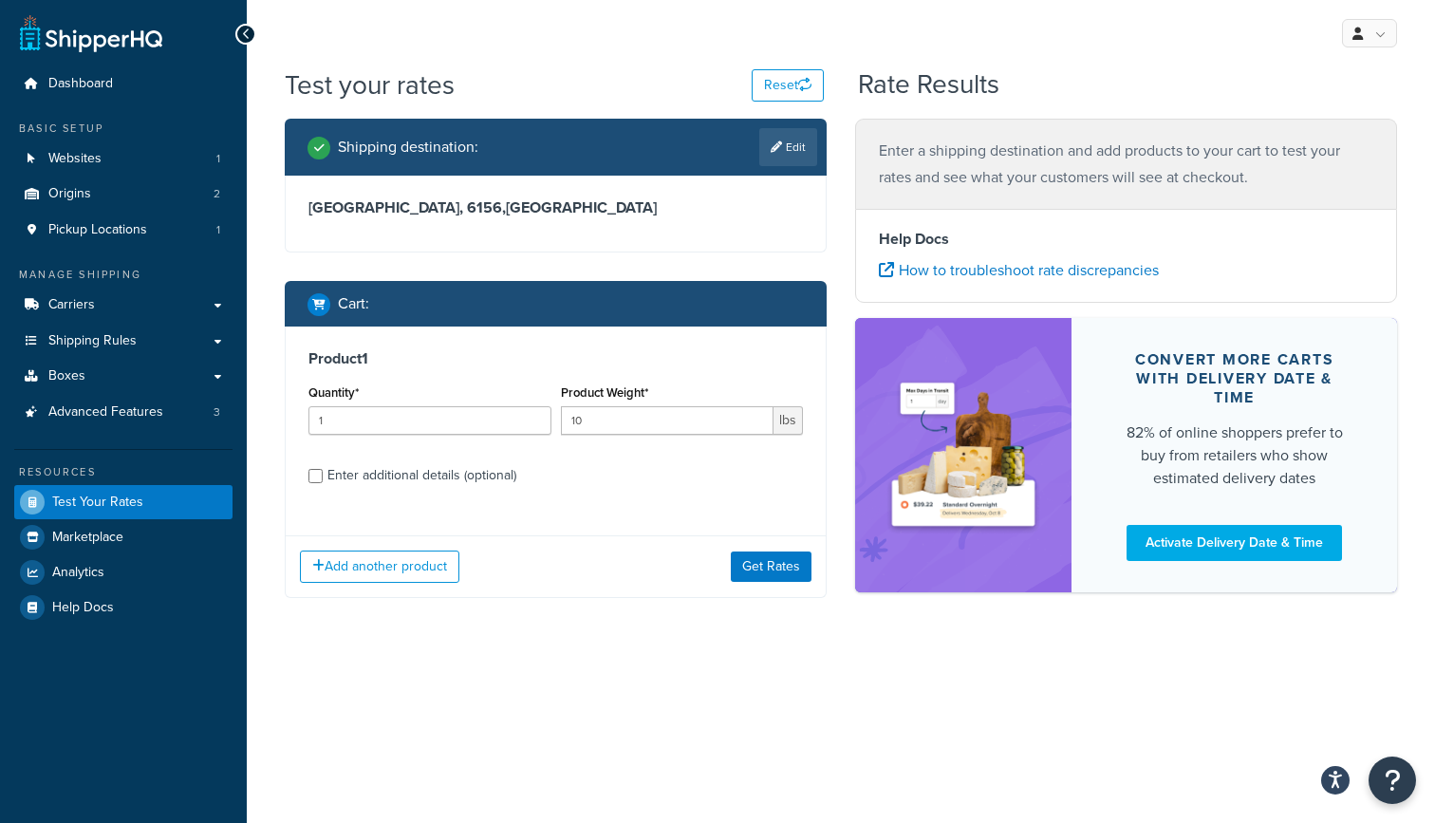
click at [323, 469] on input "Enter additional details (optional)" at bounding box center [315, 476] width 14 height 14
checkbox input "true"
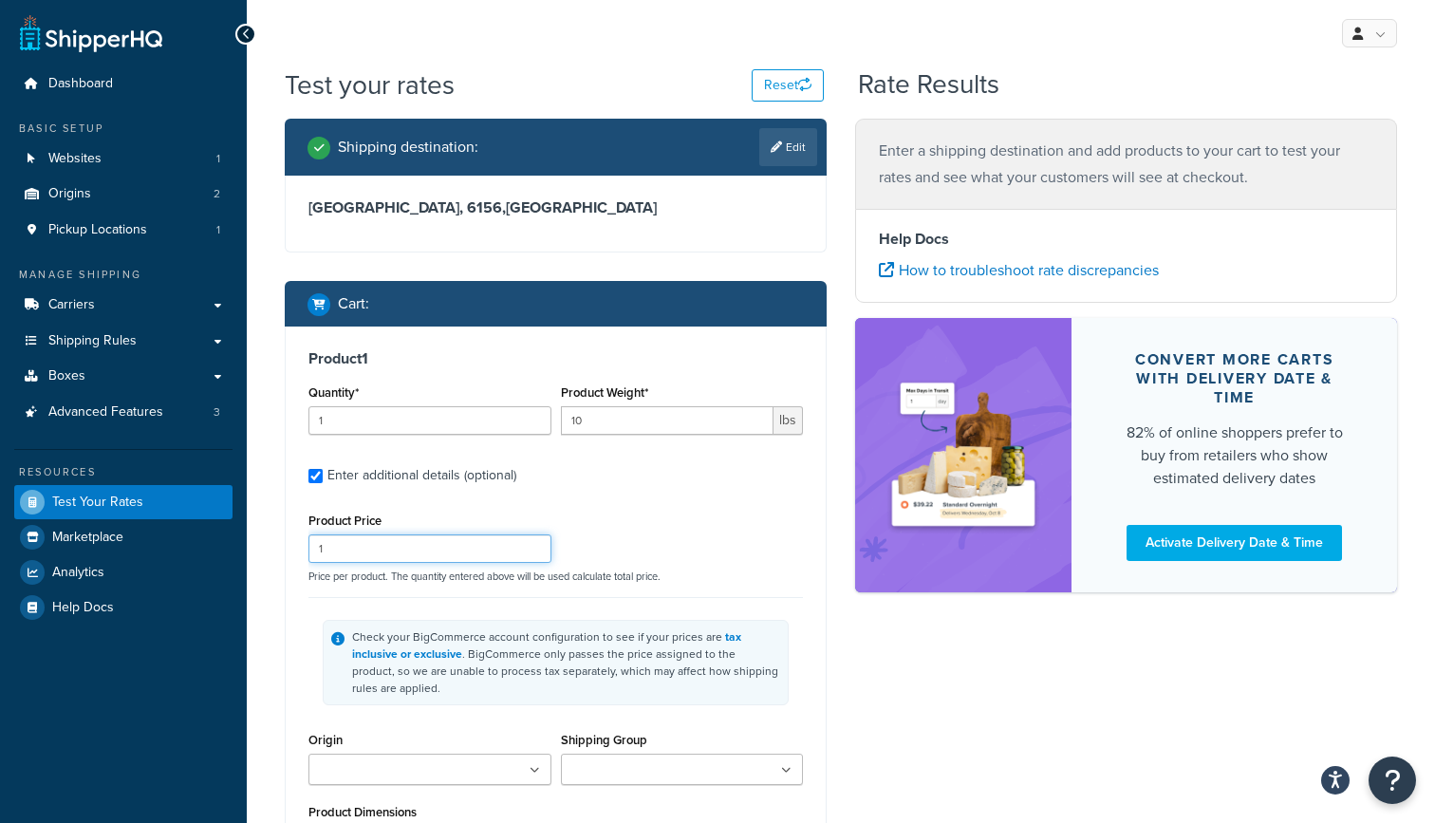
click at [350, 548] on input "1" at bounding box center [429, 548] width 243 height 28
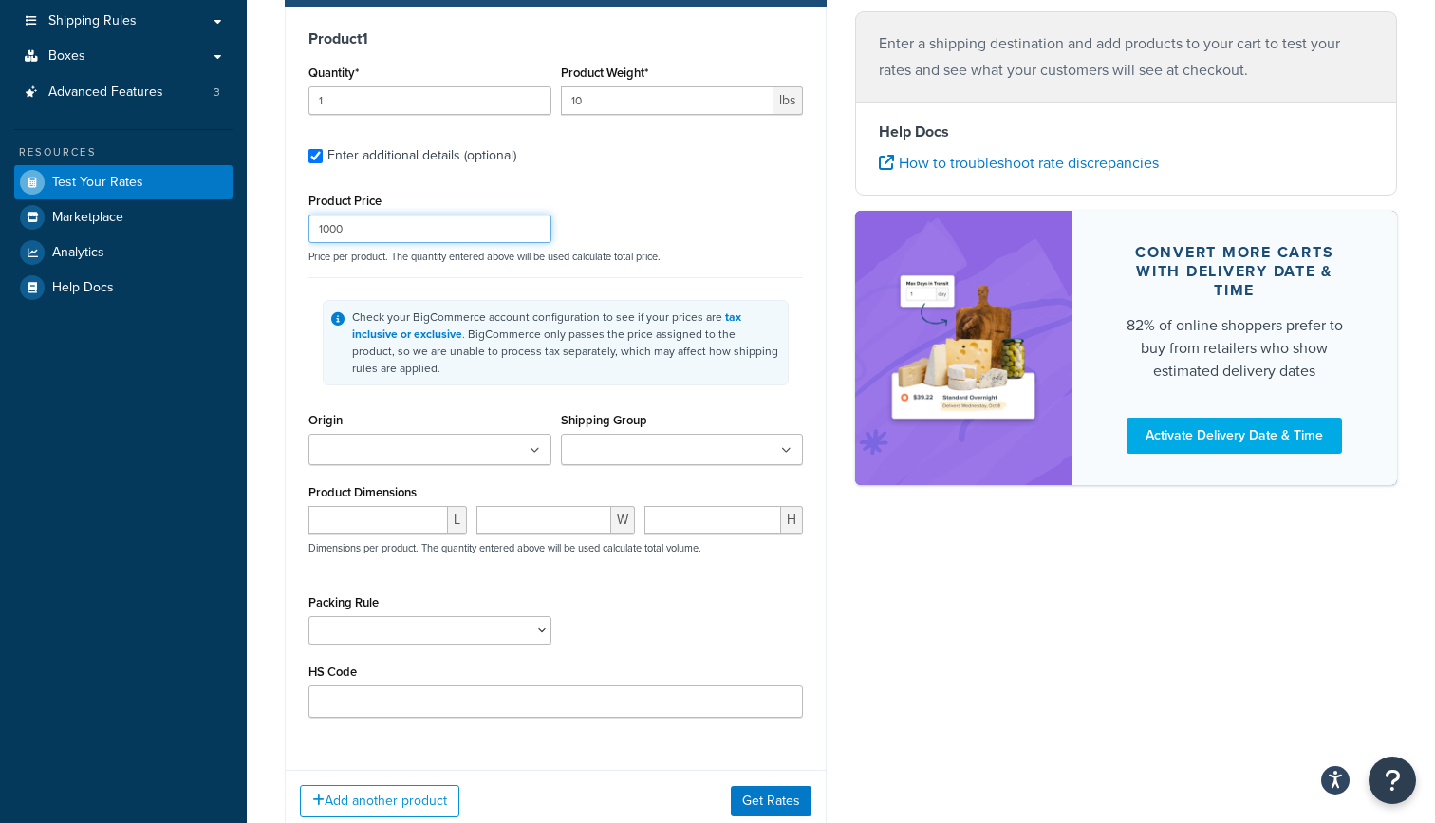
scroll to position [406, 0]
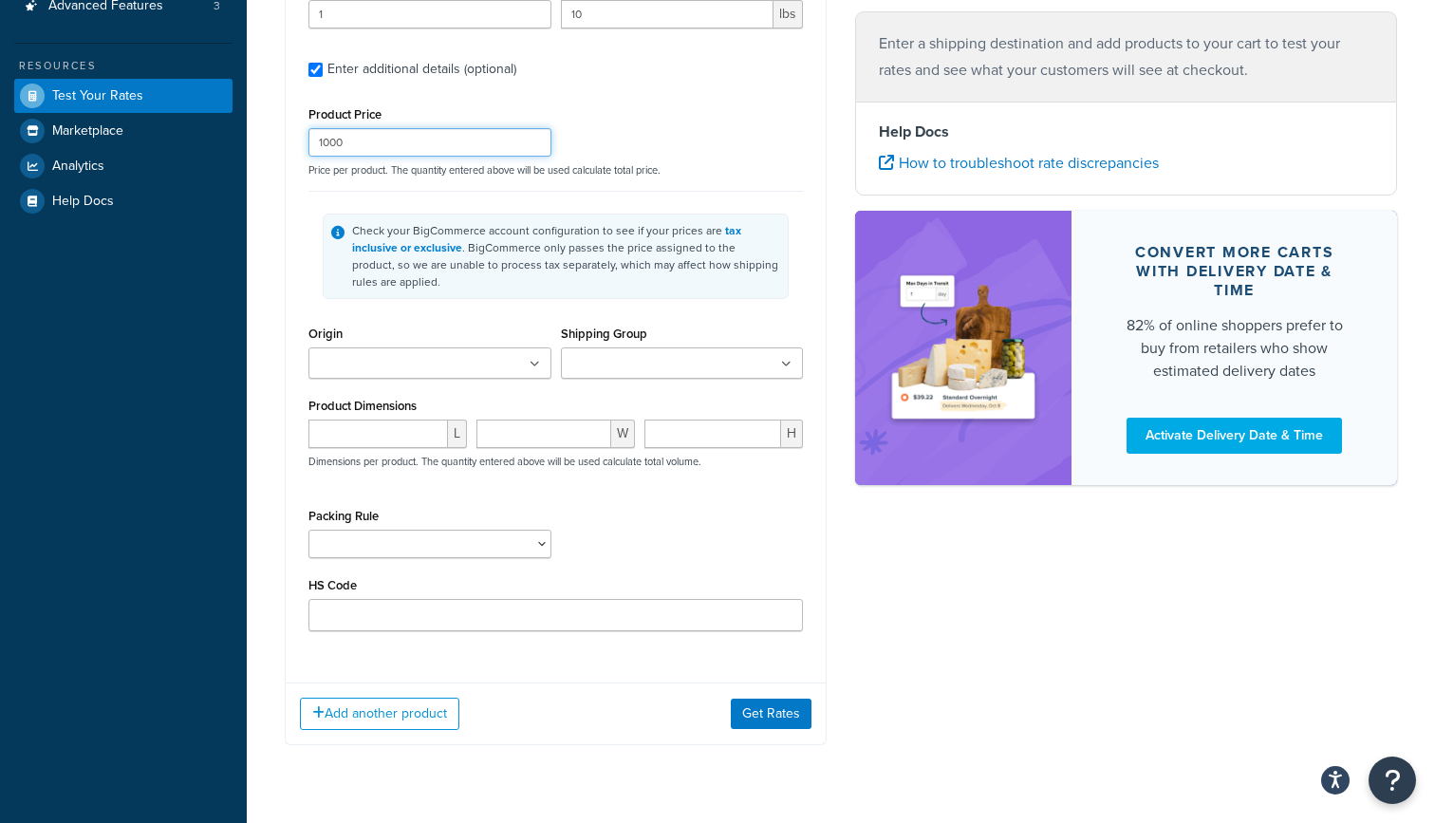
type input "1000"
click at [534, 364] on icon at bounding box center [535, 364] width 10 height 11
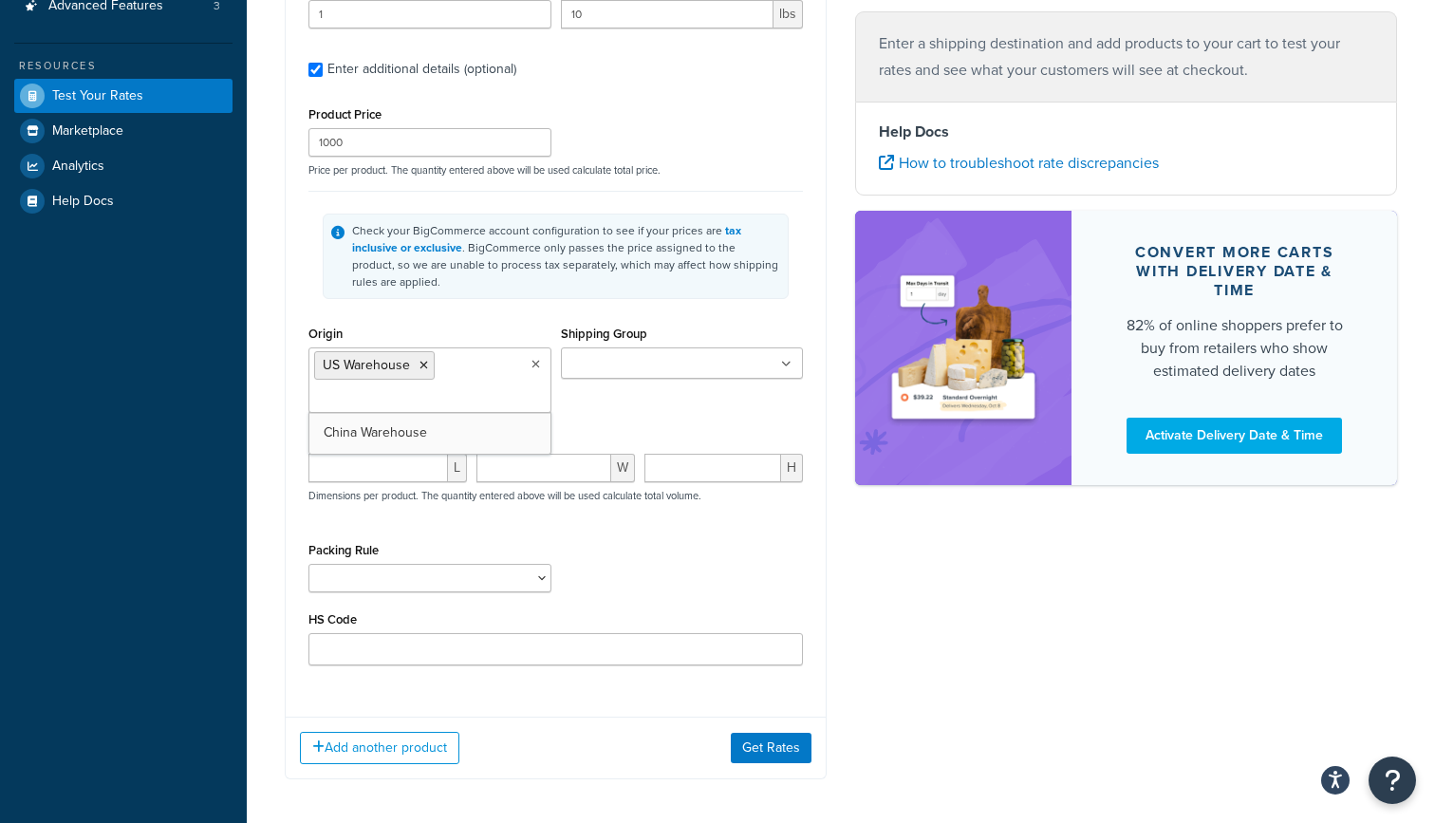
click at [668, 302] on div "Check your BigCommerce account configuration to see if your prices are tax incl…" at bounding box center [555, 256] width 495 height 130
click at [772, 754] on button "Get Rates" at bounding box center [771, 748] width 81 height 30
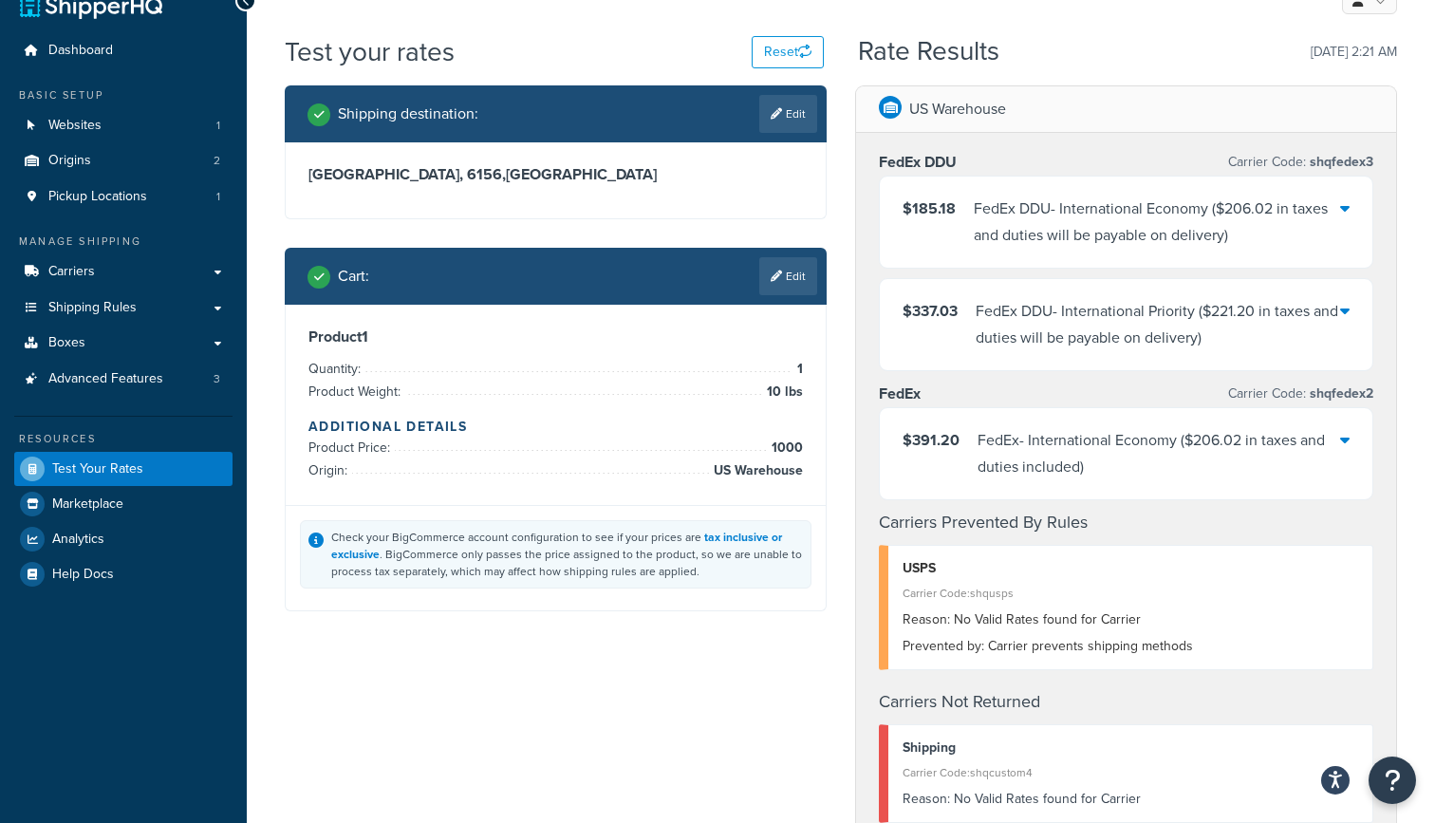
scroll to position [27, 0]
